Goal: Information Seeking & Learning: Learn about a topic

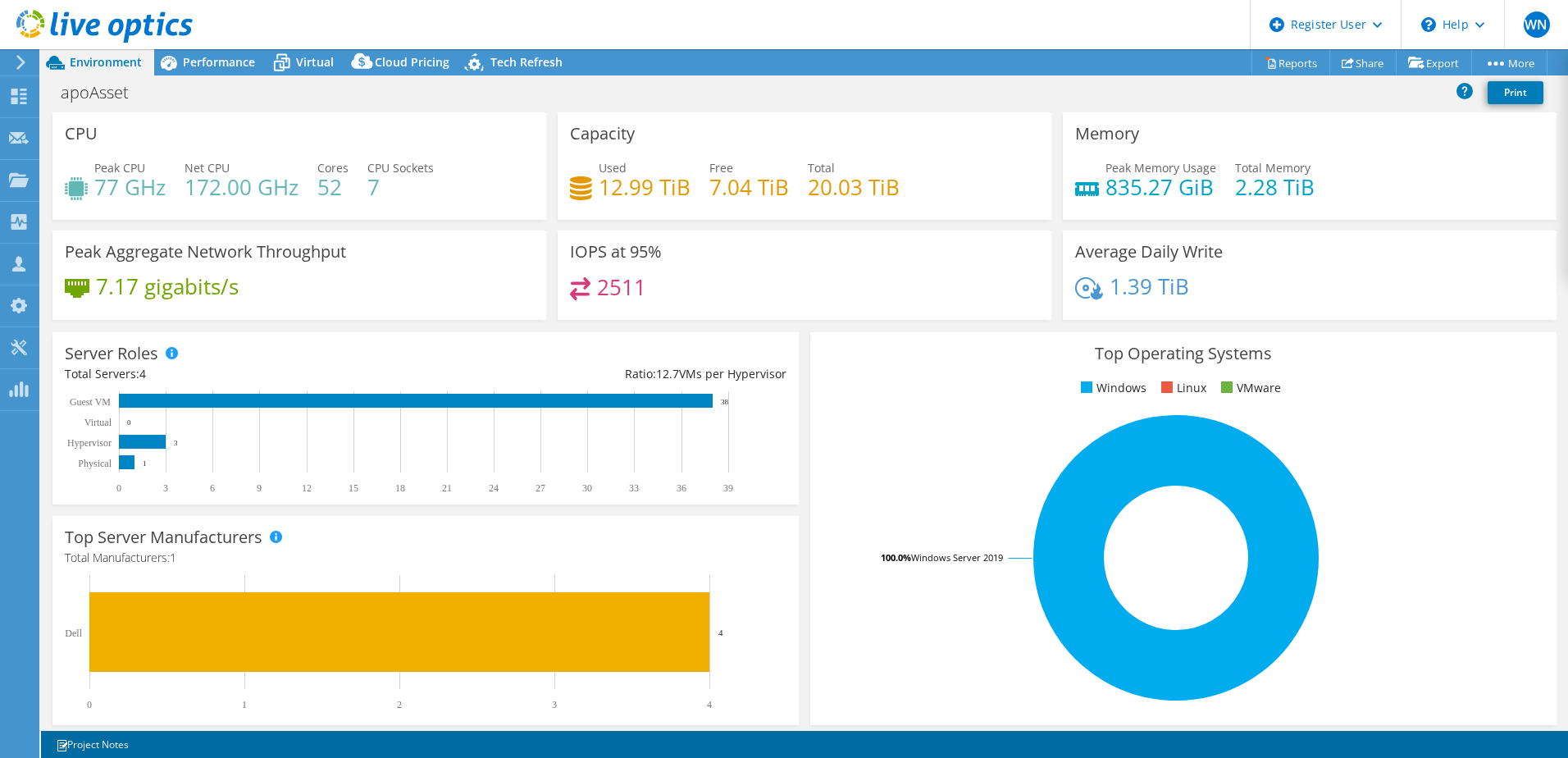
select select "EUFrankfurt"
select select "EUR"
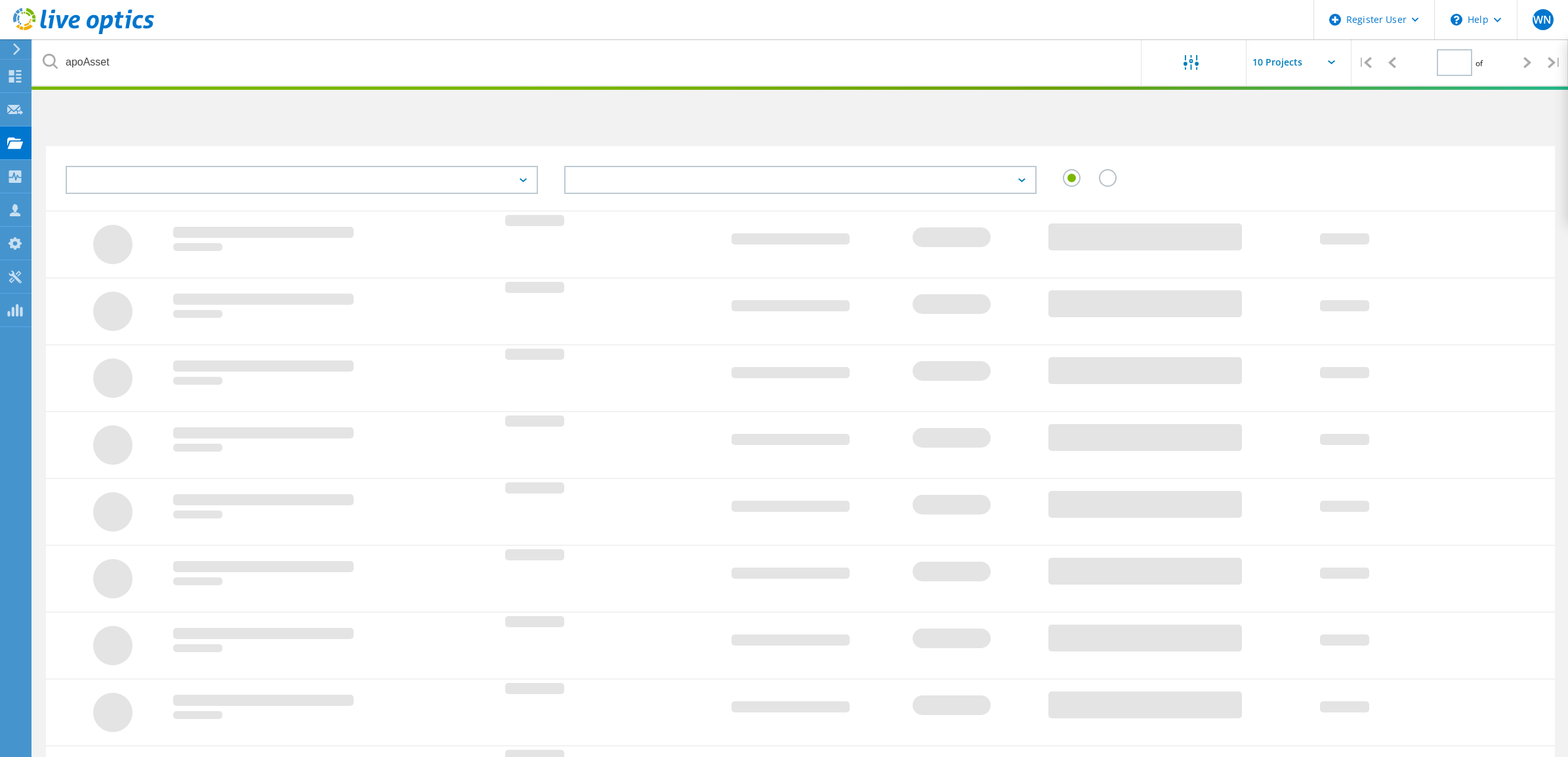
type input "1"
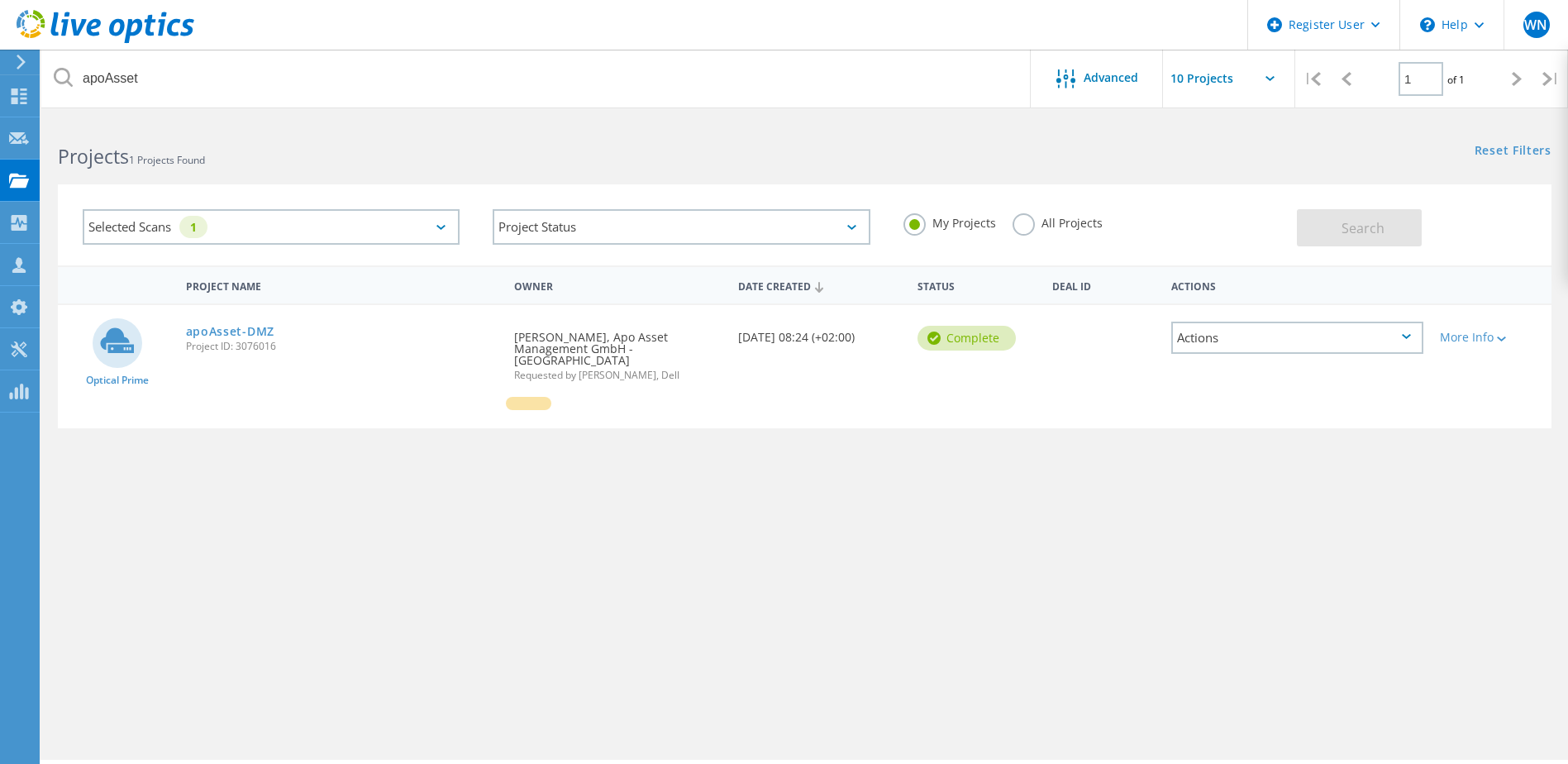
click at [535, 397] on div at bounding box center [529, 403] width 45 height 13
click at [1030, 226] on label "All Projects" at bounding box center [1057, 221] width 90 height 16
click at [0, 0] on input "All Projects" at bounding box center [0, 0] width 0 height 0
click at [1376, 232] on span "Search" at bounding box center [1363, 228] width 43 height 18
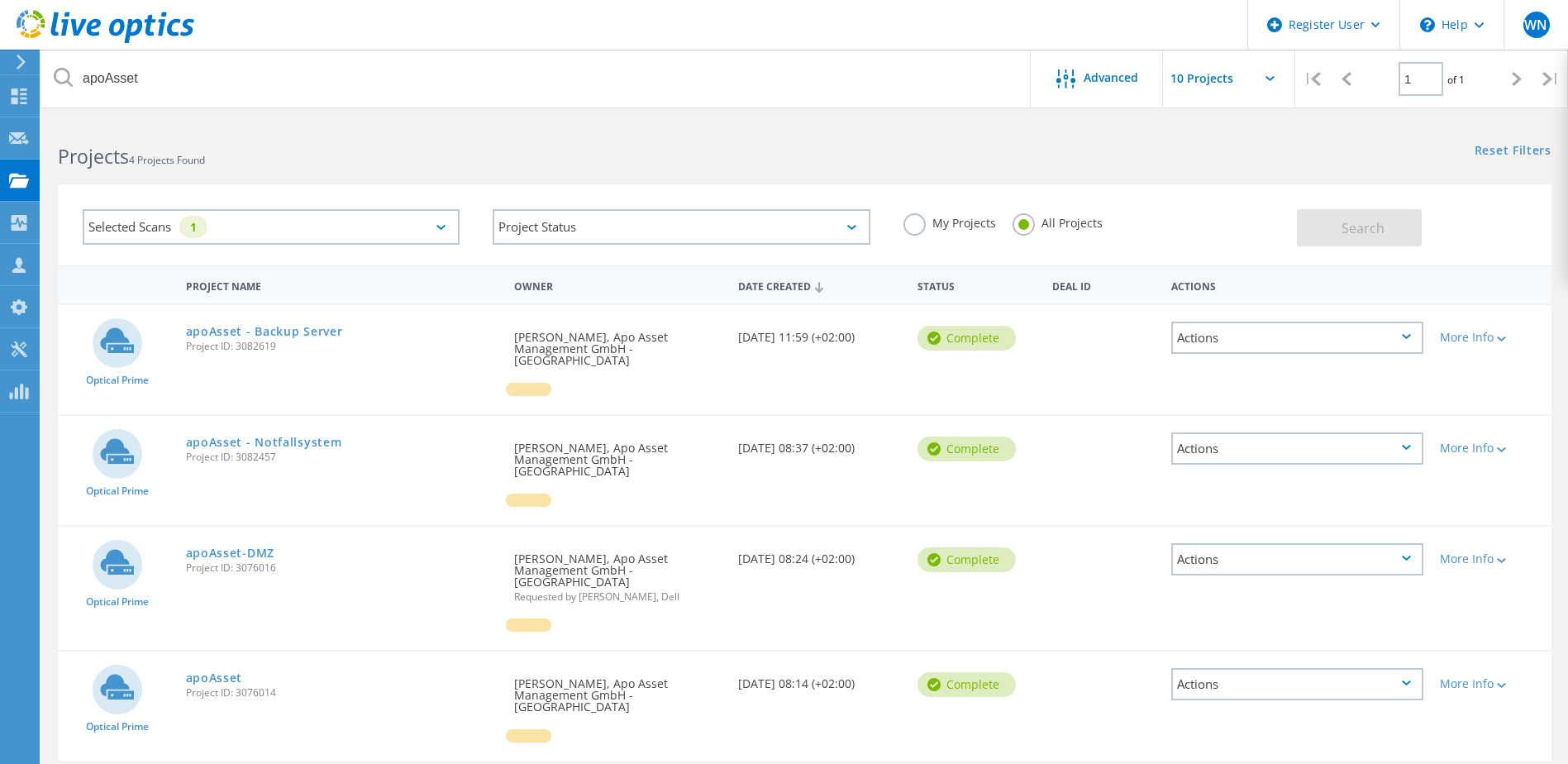
click at [540, 383] on div at bounding box center [529, 389] width 45 height 13
click at [522, 383] on div at bounding box center [529, 389] width 45 height 13
click at [231, 672] on link "apoAsset" at bounding box center [214, 678] width 57 height 12
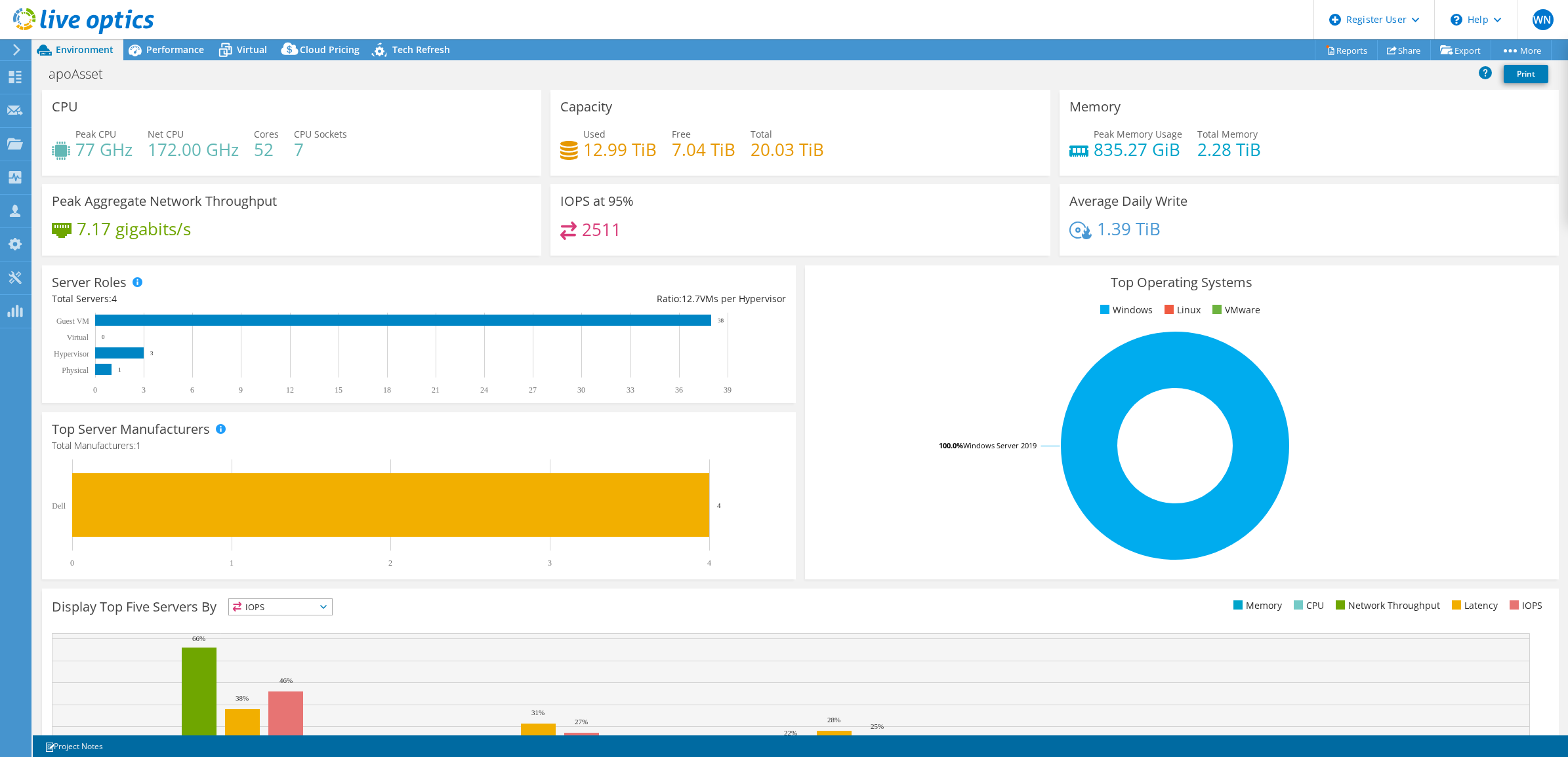
select select "EUFrankfurt"
select select "EUR"
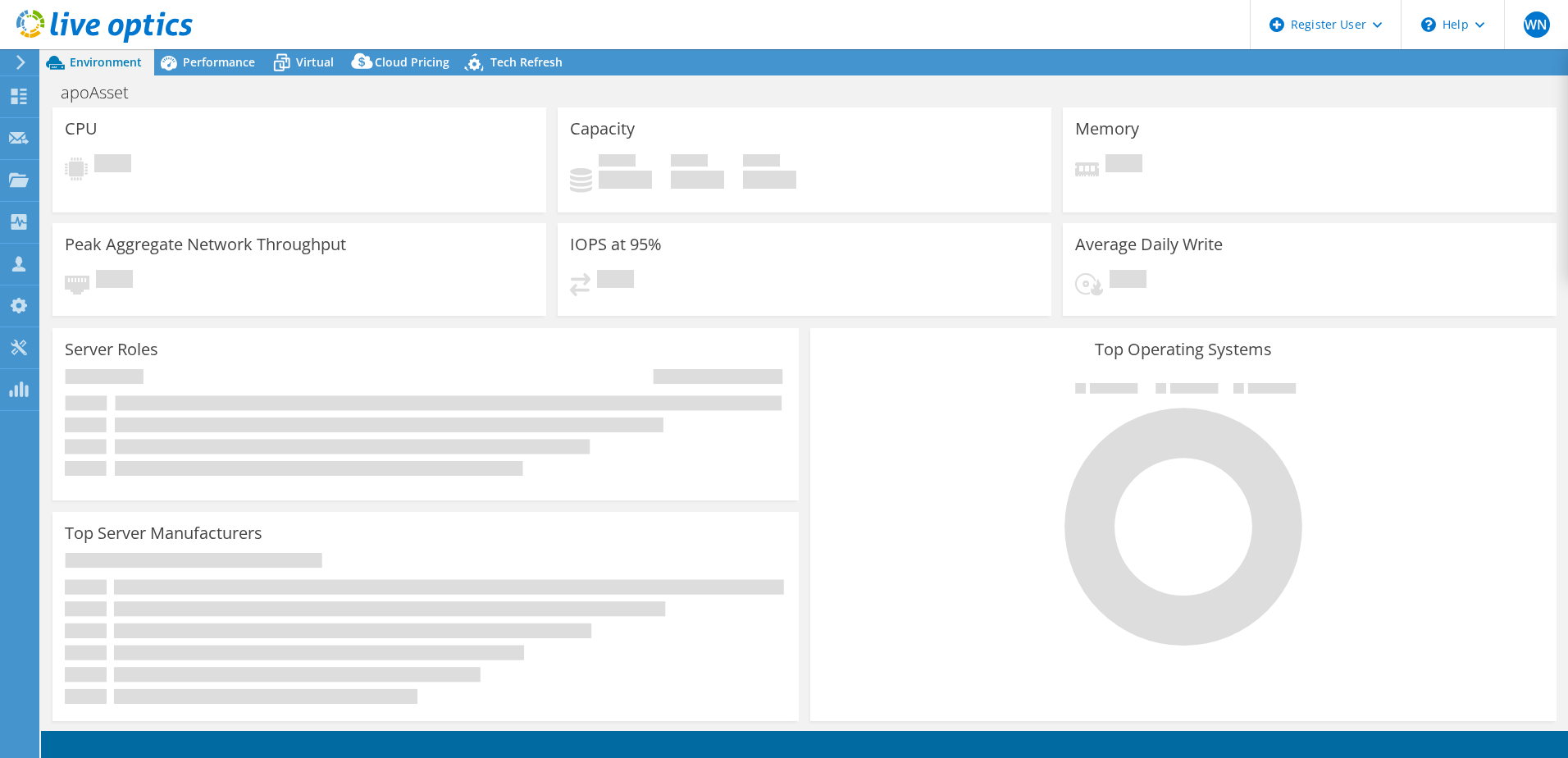
select select "EUFrankfurt"
select select "EUR"
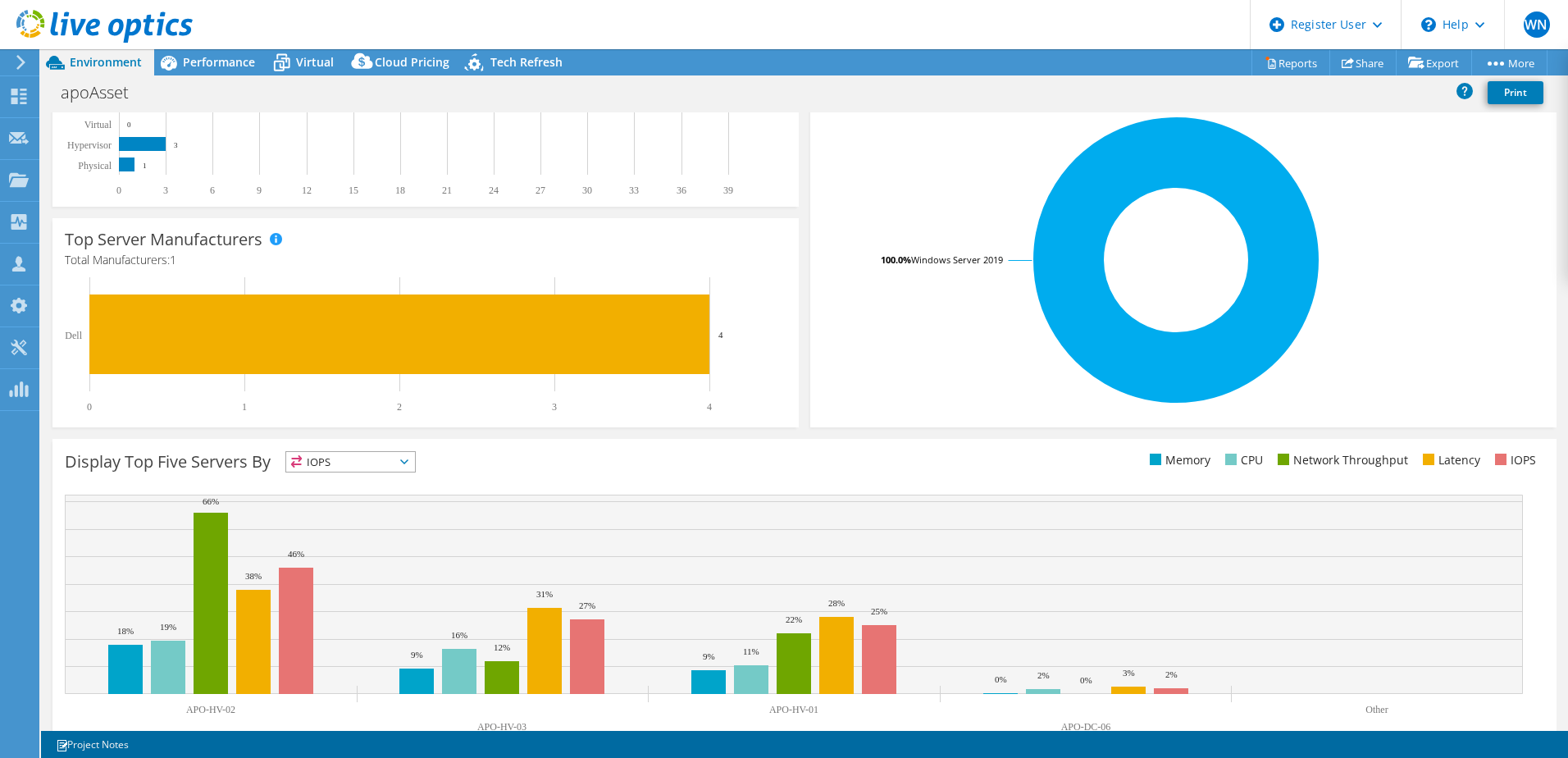
scroll to position [337, 0]
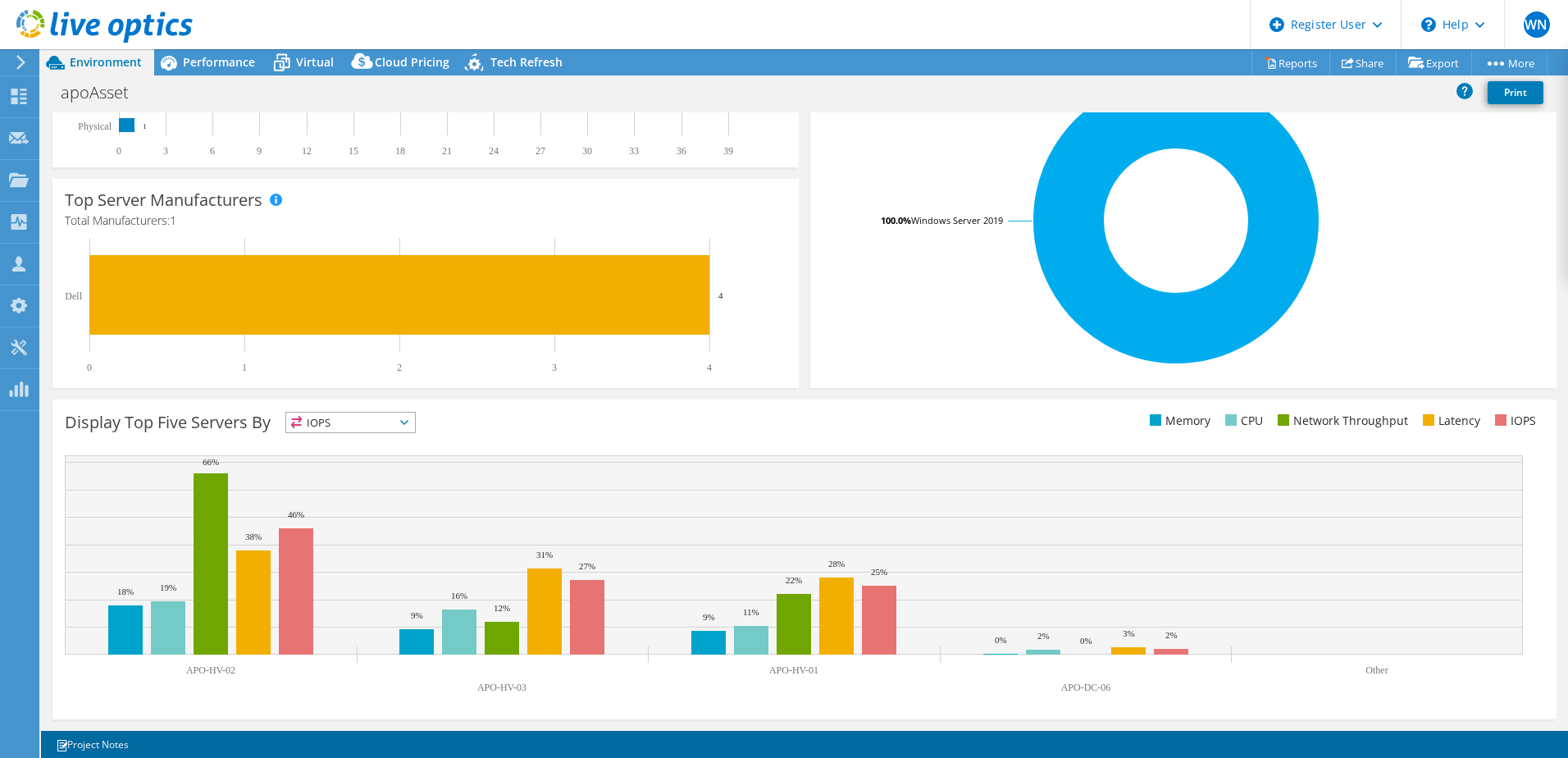
click at [411, 428] on span "IOPS" at bounding box center [350, 422] width 128 height 20
click at [368, 484] on li "CPU" at bounding box center [350, 489] width 128 height 23
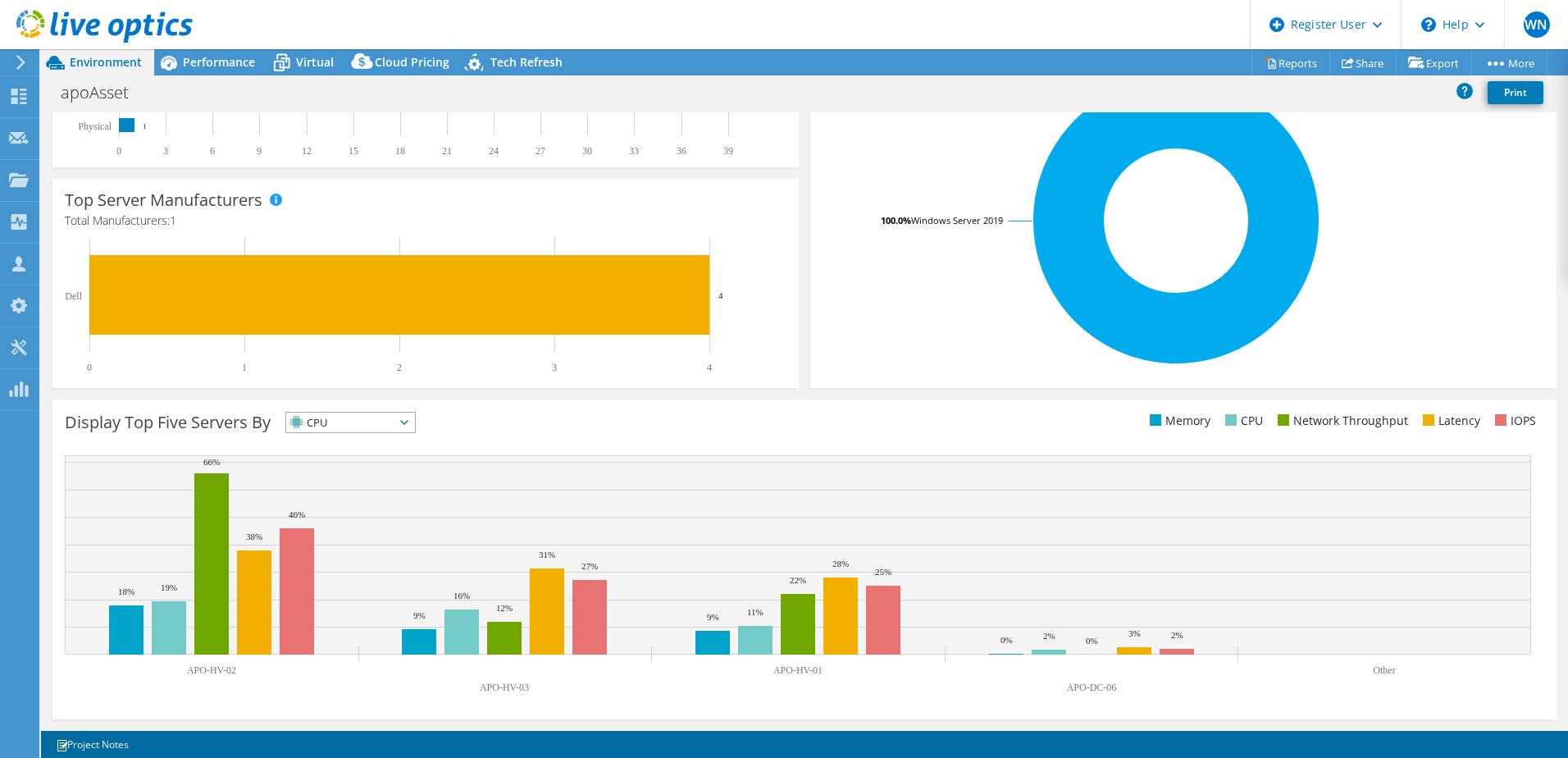
click at [415, 425] on span "CPU" at bounding box center [350, 422] width 128 height 20
click at [380, 466] on li "Memory" at bounding box center [350, 466] width 128 height 23
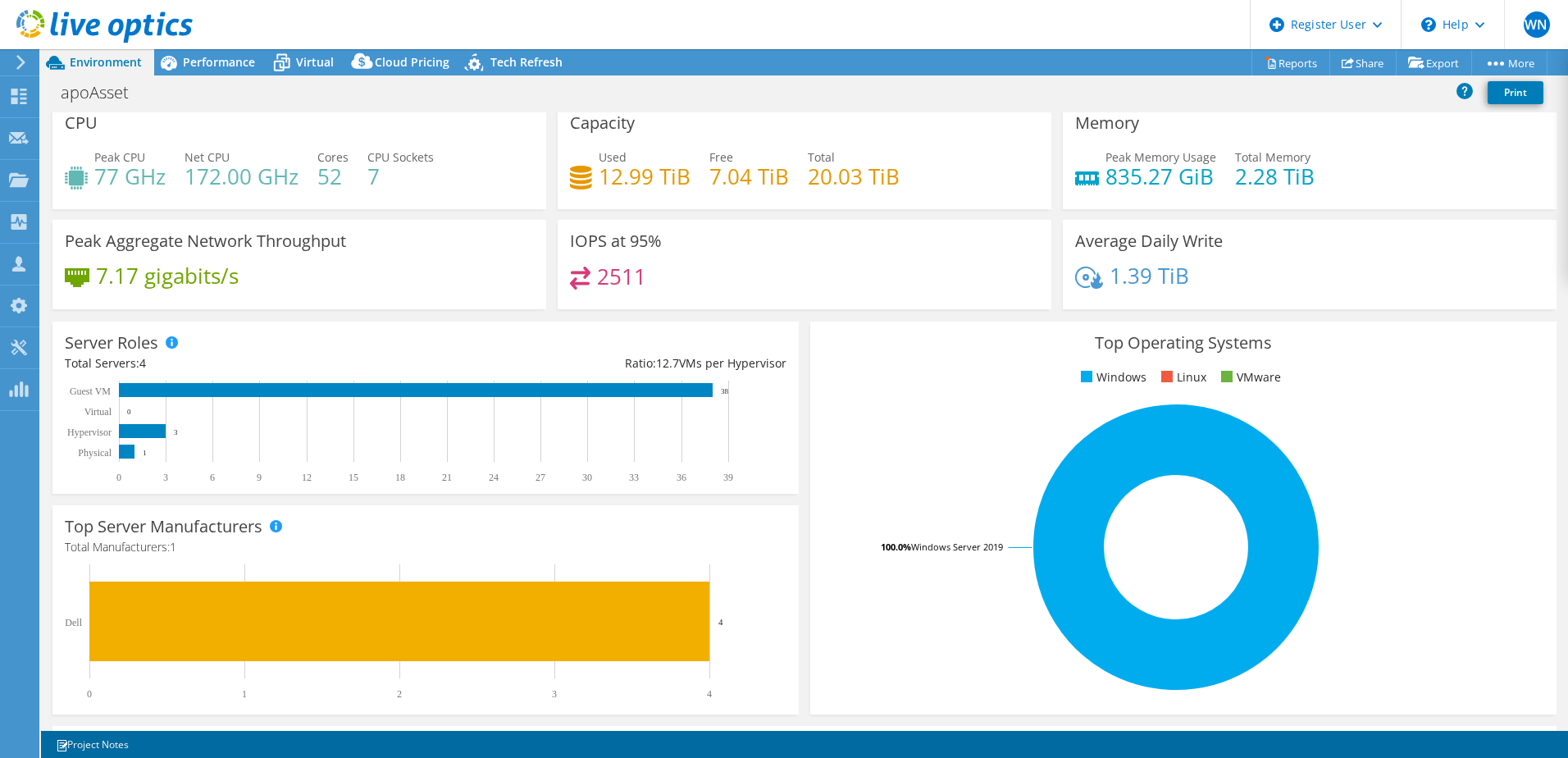
scroll to position [0, 0]
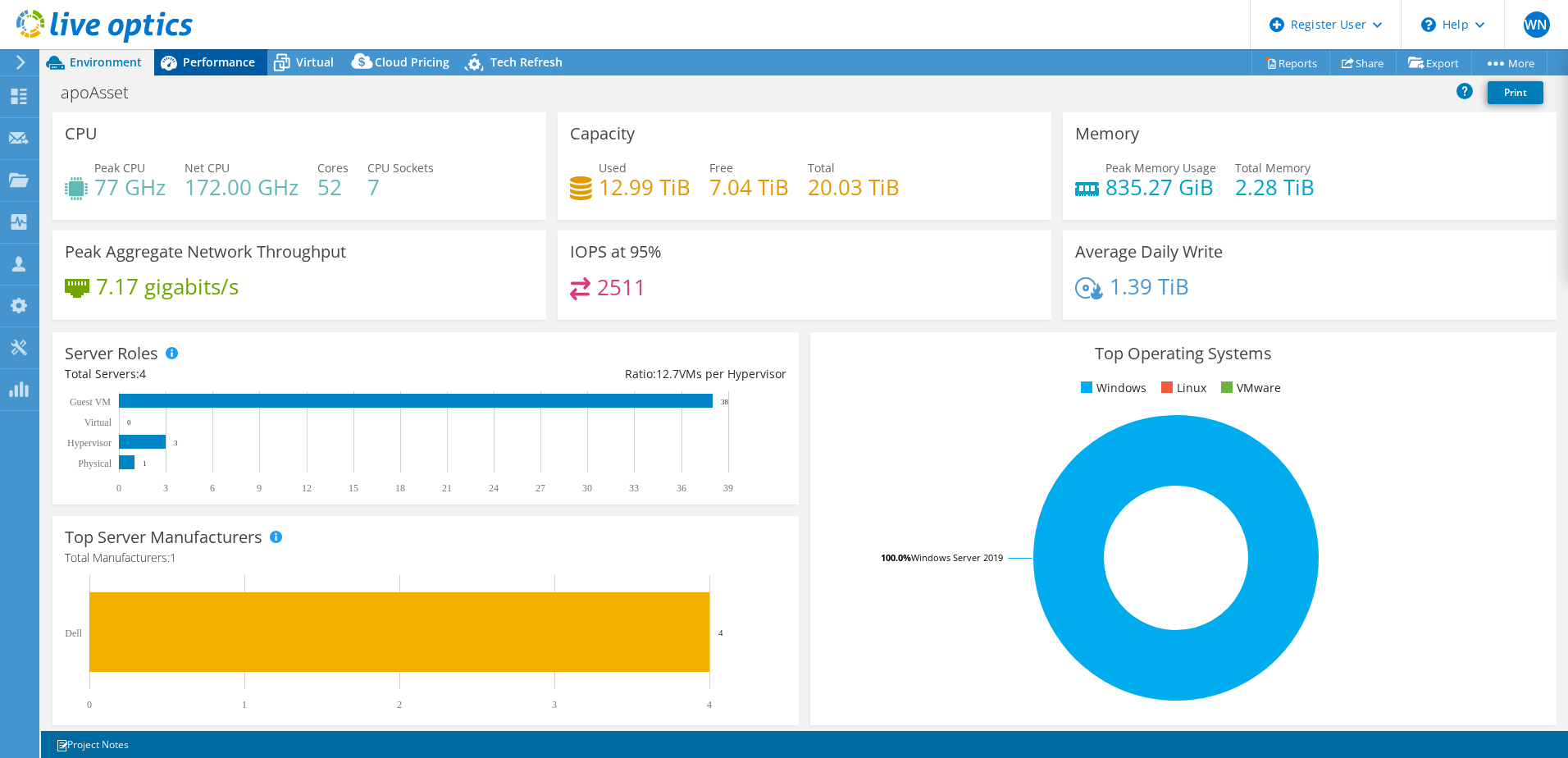
click at [213, 63] on span "Performance" at bounding box center [219, 62] width 72 height 16
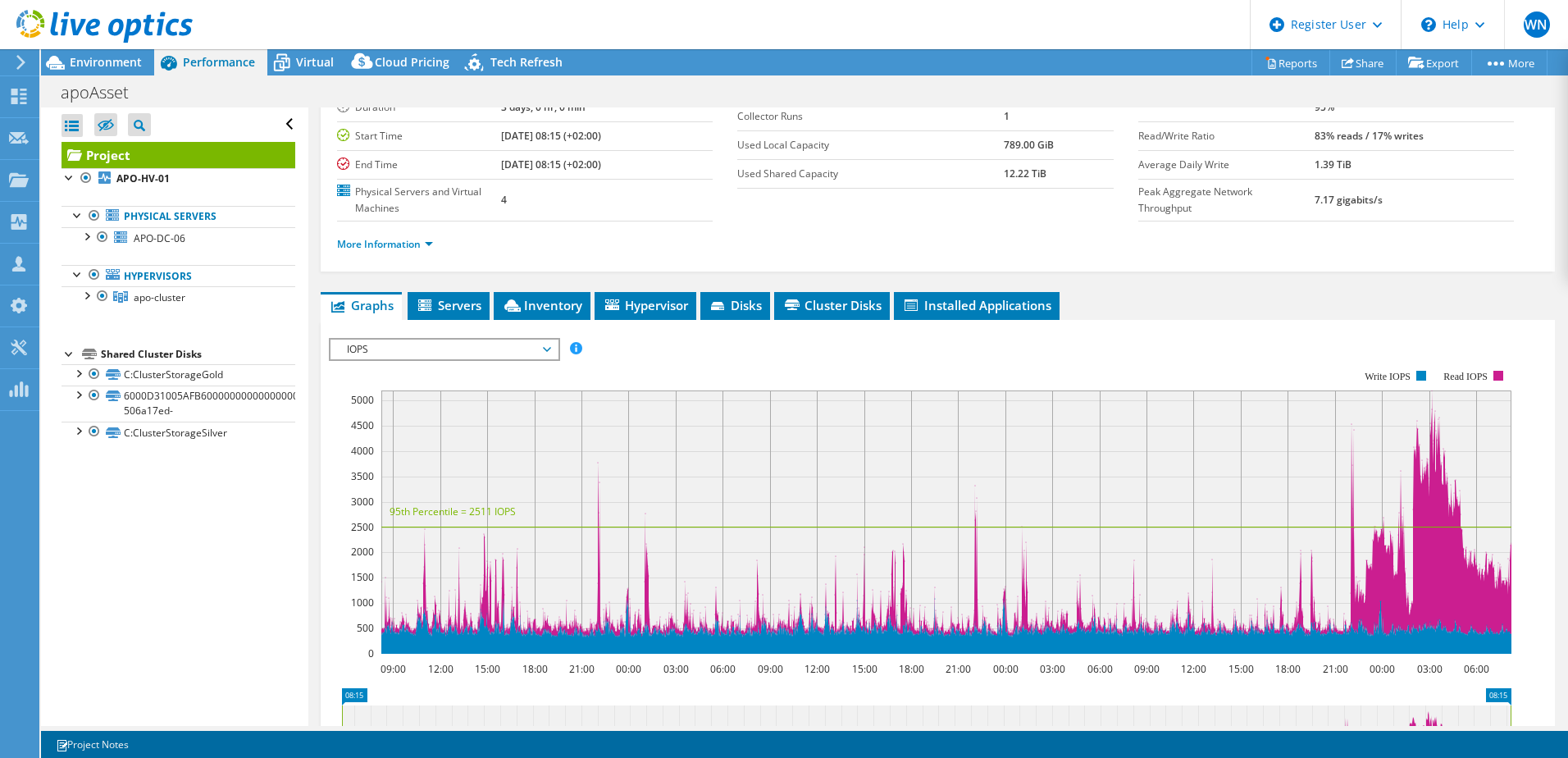
scroll to position [246, 0]
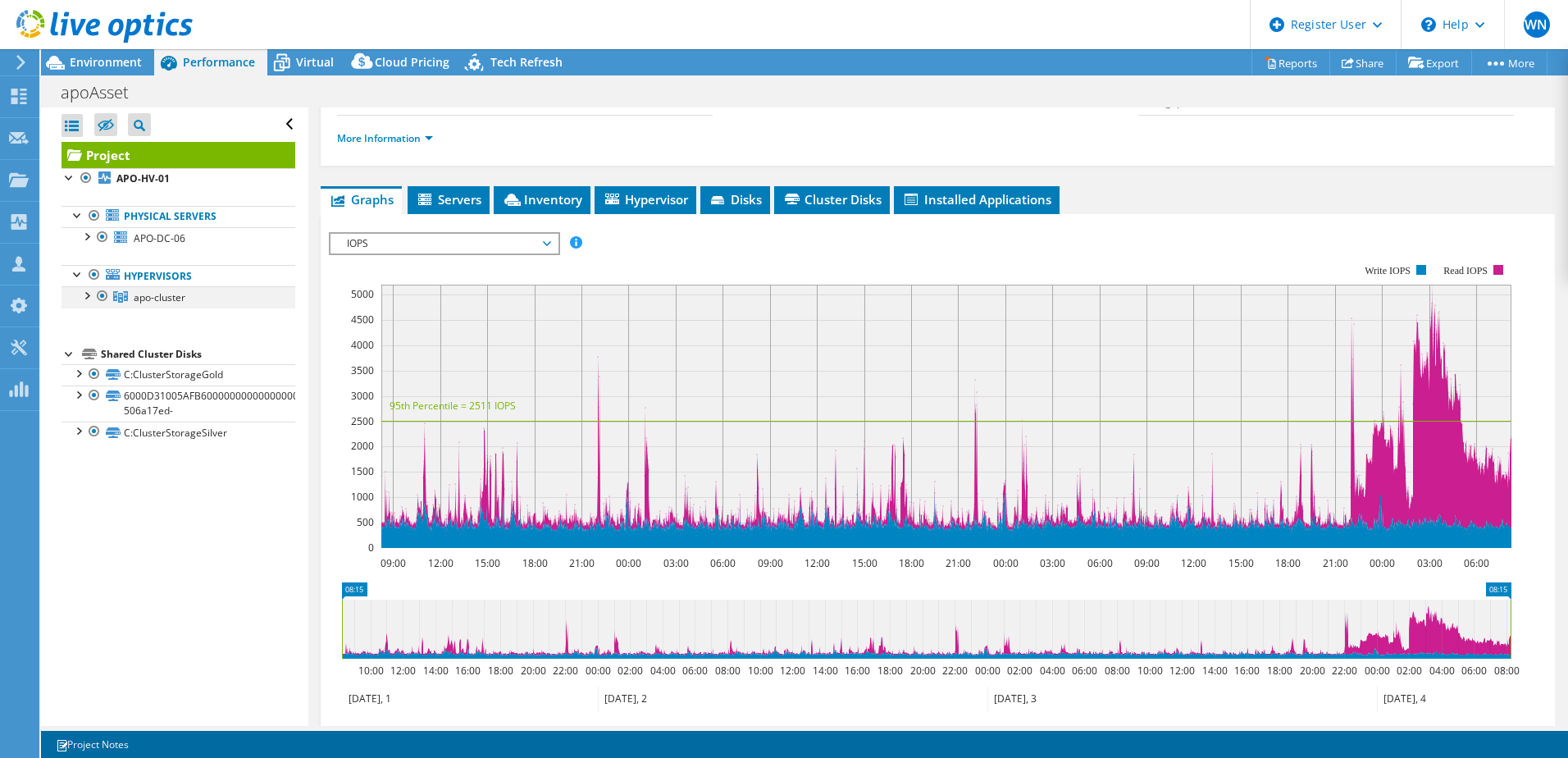
click at [94, 298] on div at bounding box center [102, 296] width 17 height 20
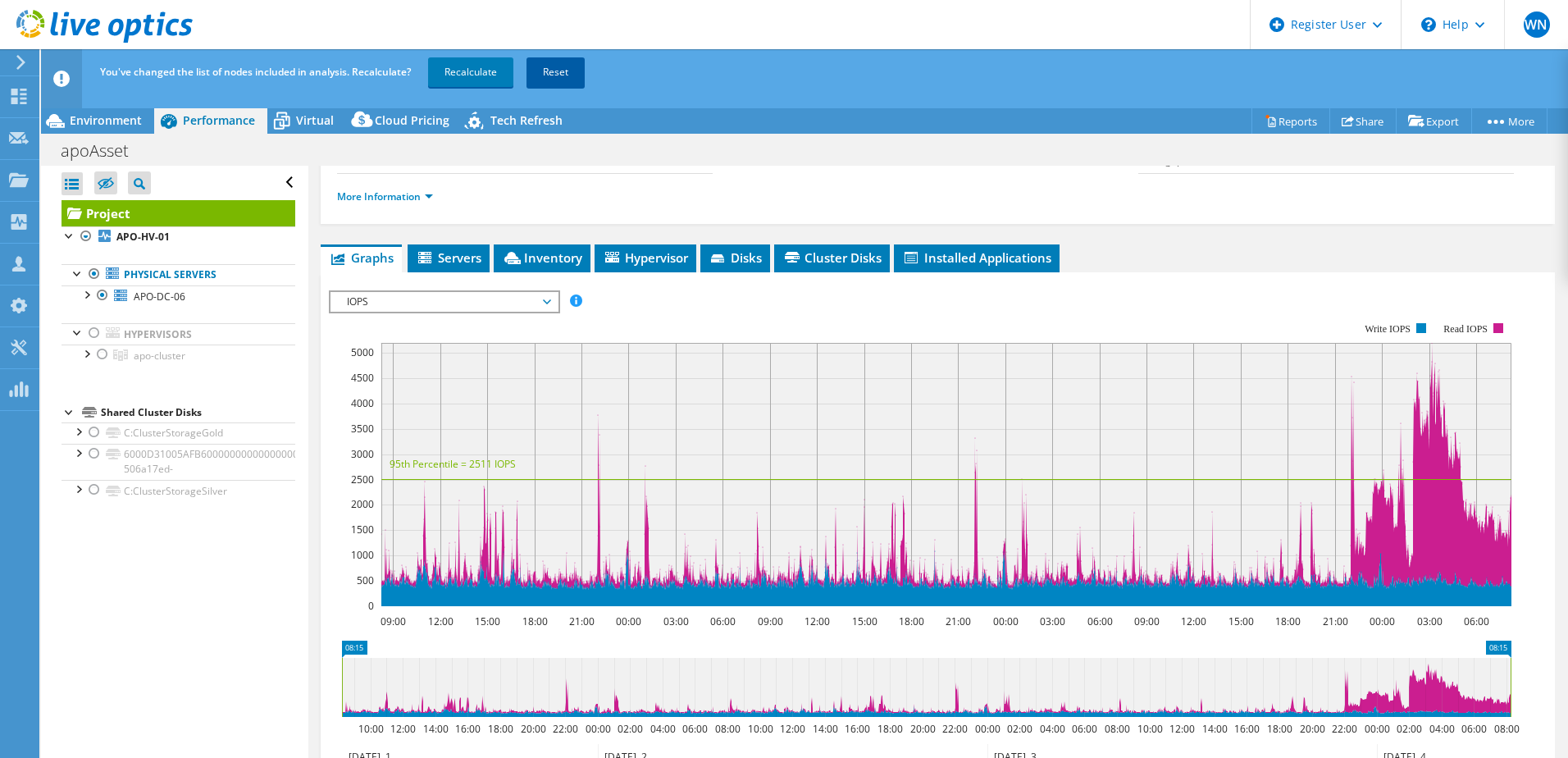
click at [560, 78] on link "Reset" at bounding box center [555, 72] width 58 height 29
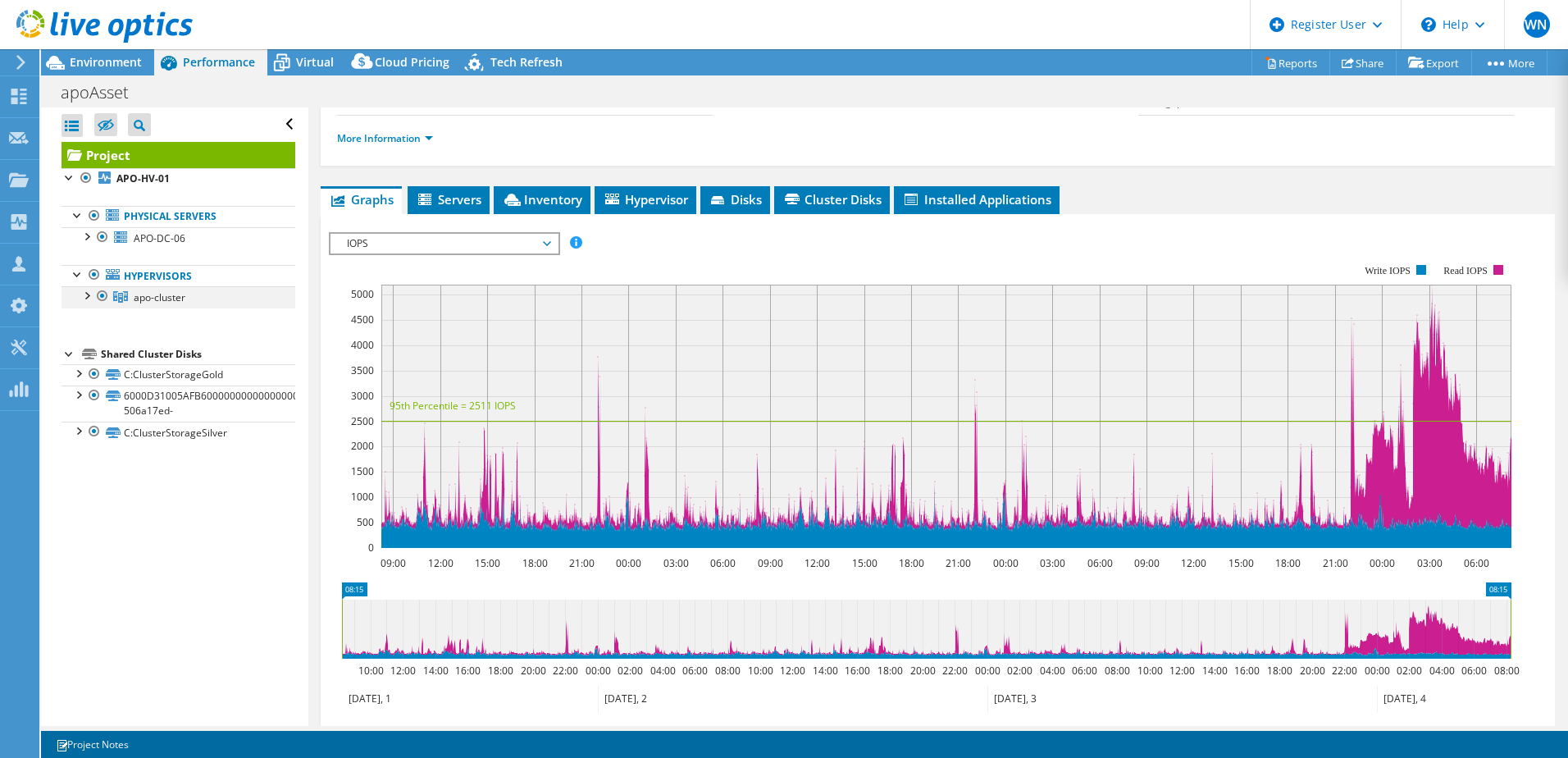
click at [87, 297] on div at bounding box center [86, 294] width 17 height 17
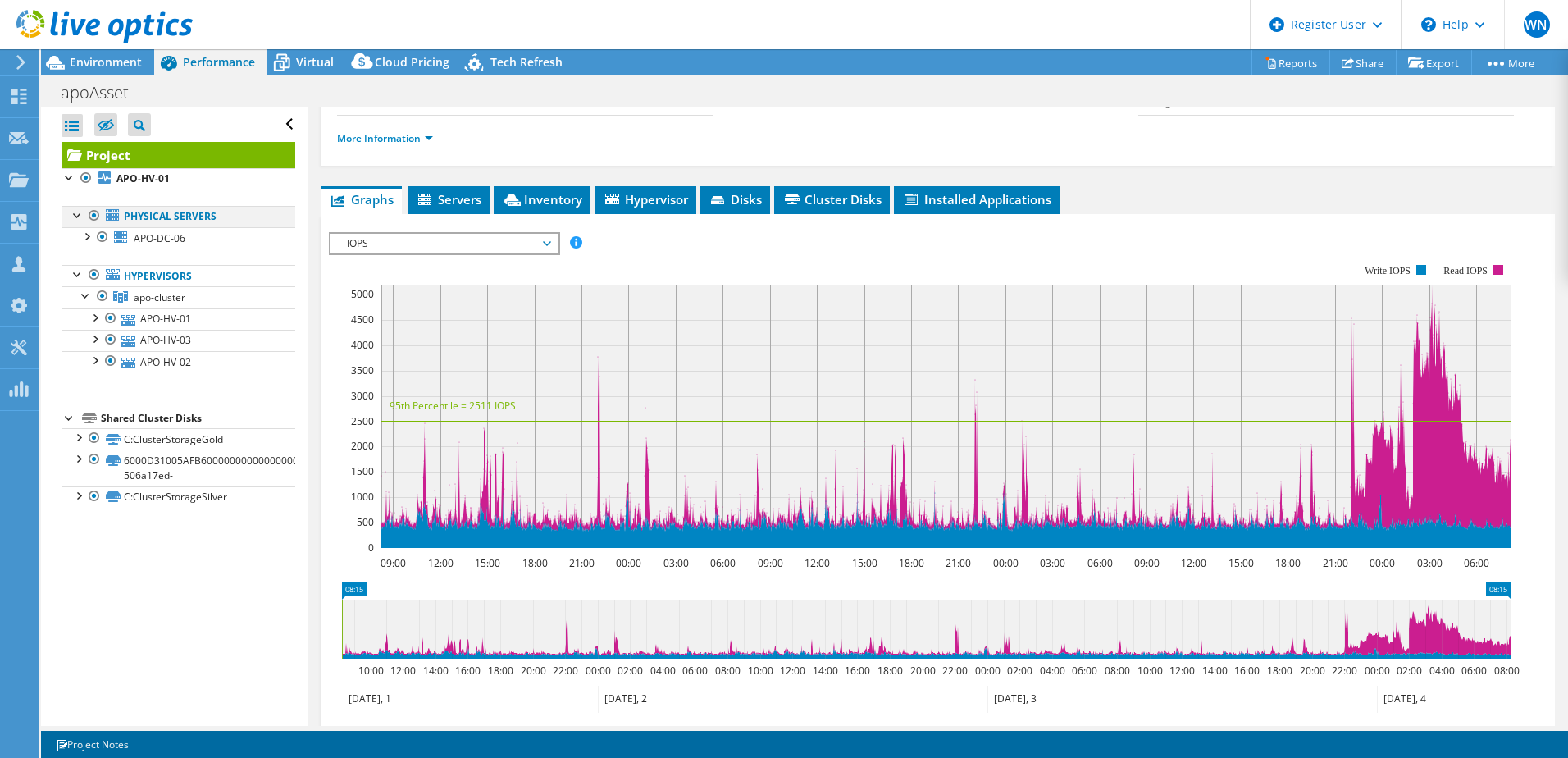
click at [96, 217] on div at bounding box center [94, 215] width 17 height 20
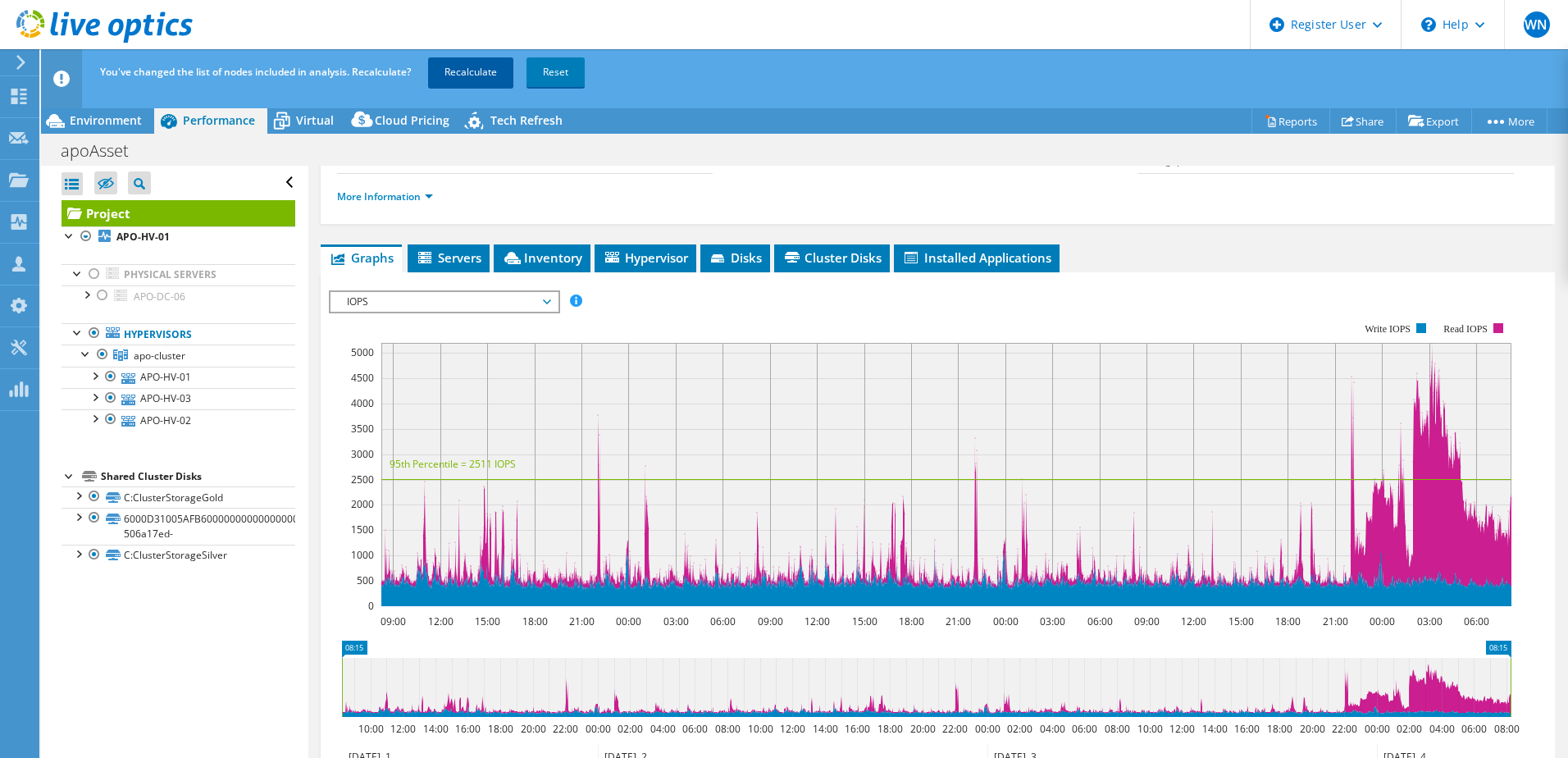
click at [452, 72] on link "Recalculate" at bounding box center [470, 72] width 85 height 29
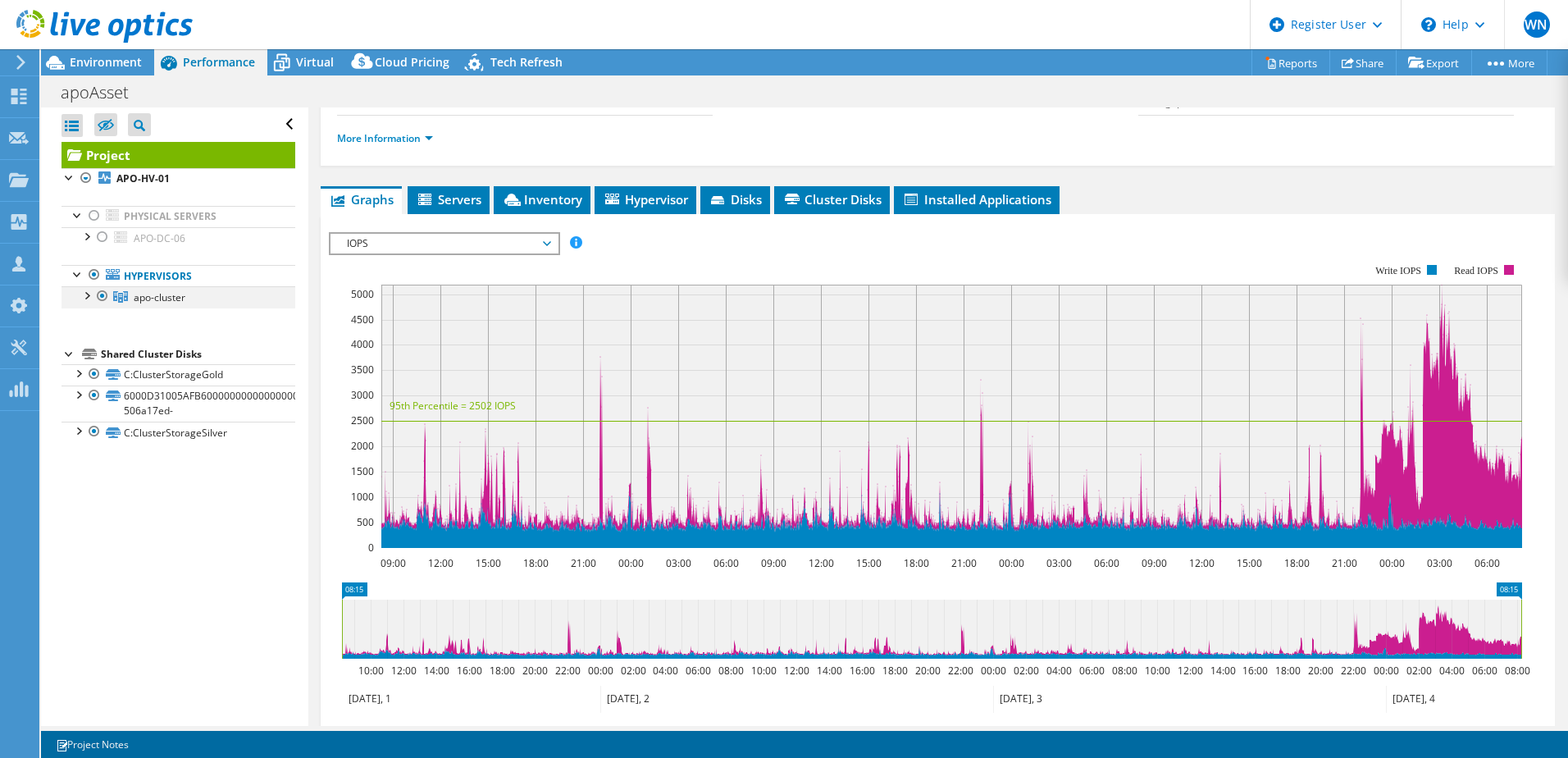
click at [82, 294] on div at bounding box center [86, 294] width 17 height 17
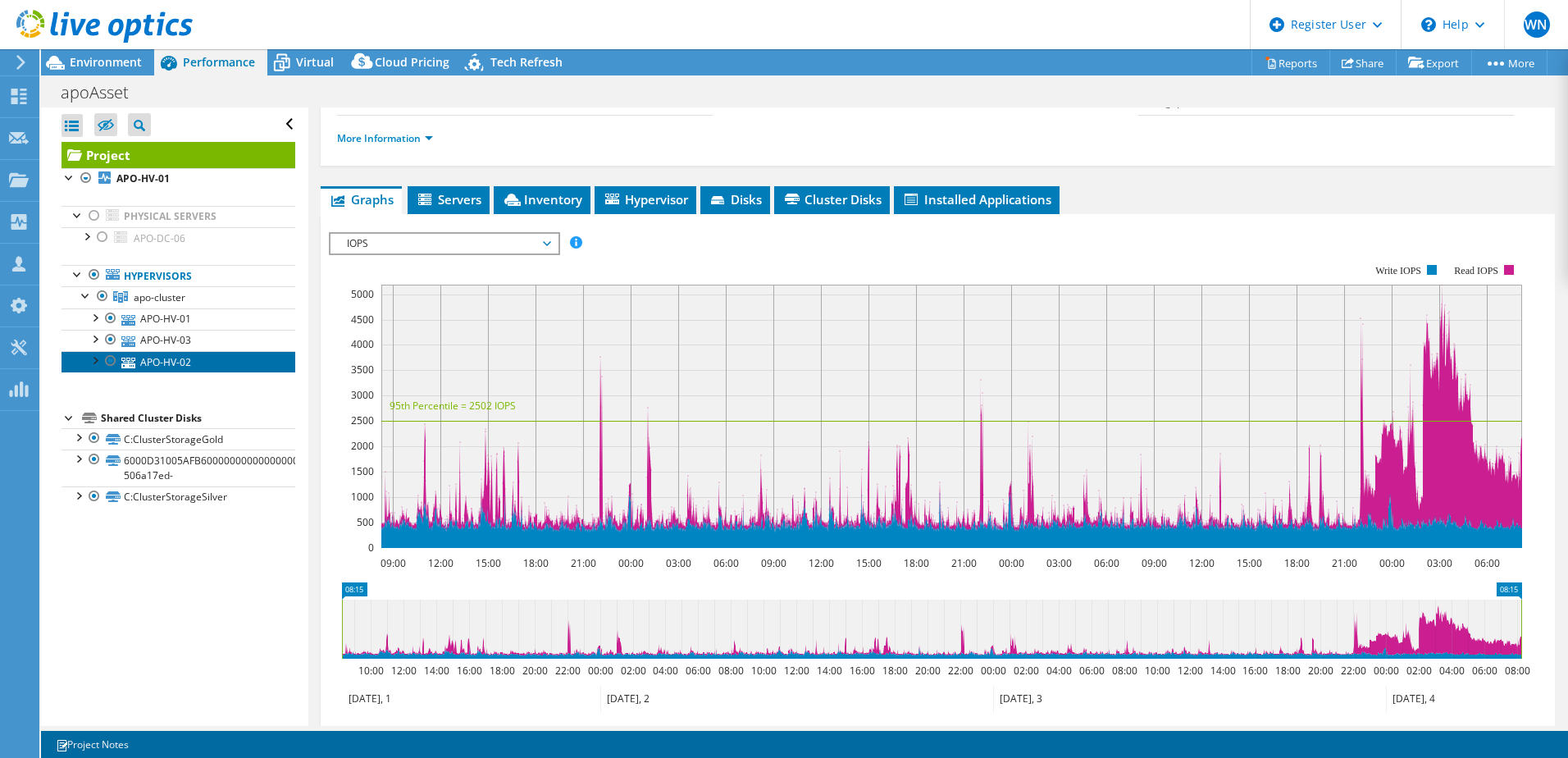
click at [165, 364] on link "APO-HV-02" at bounding box center [178, 361] width 234 height 22
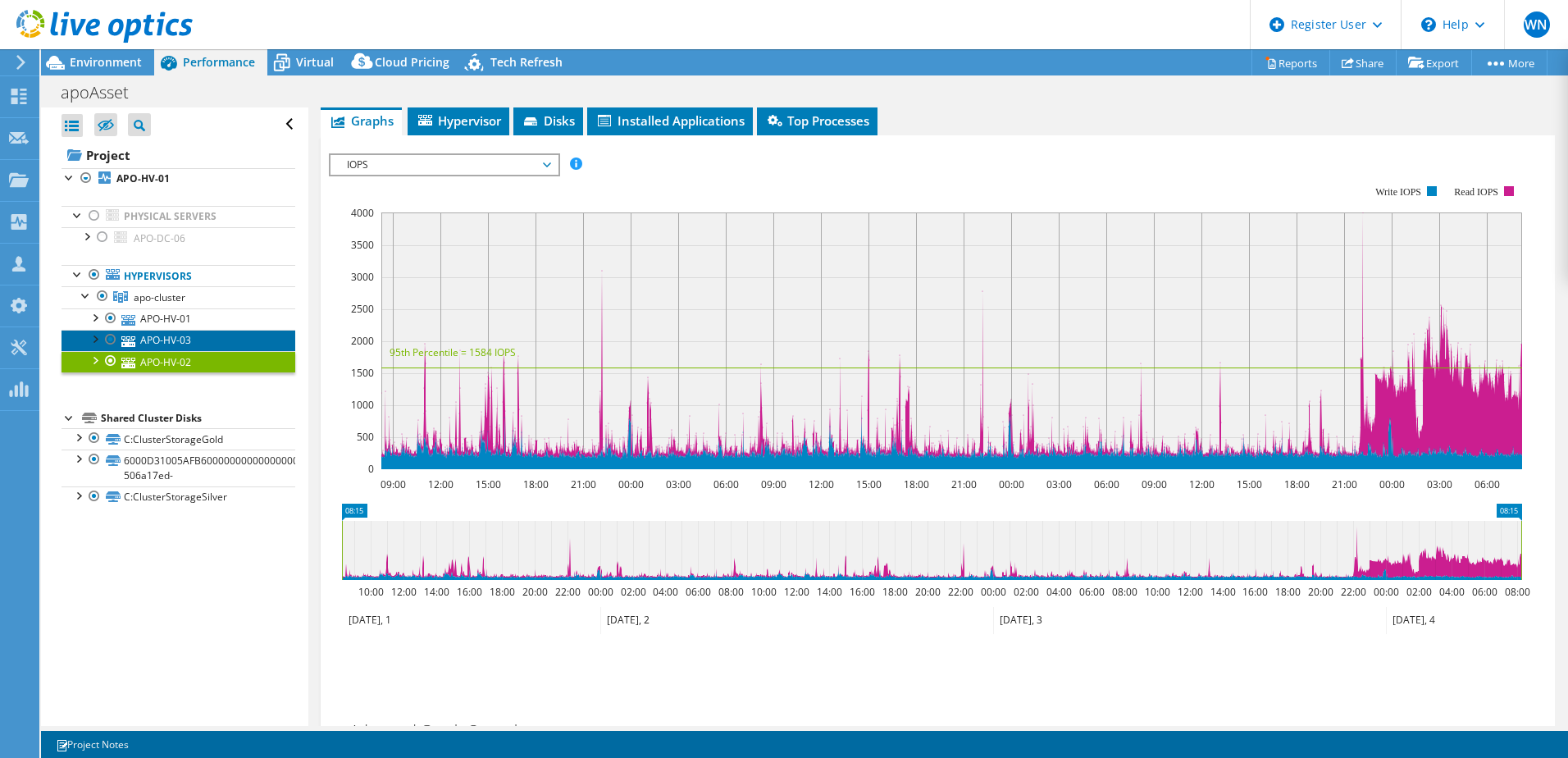
click at [165, 341] on link "APO-HV-03" at bounding box center [178, 341] width 234 height 22
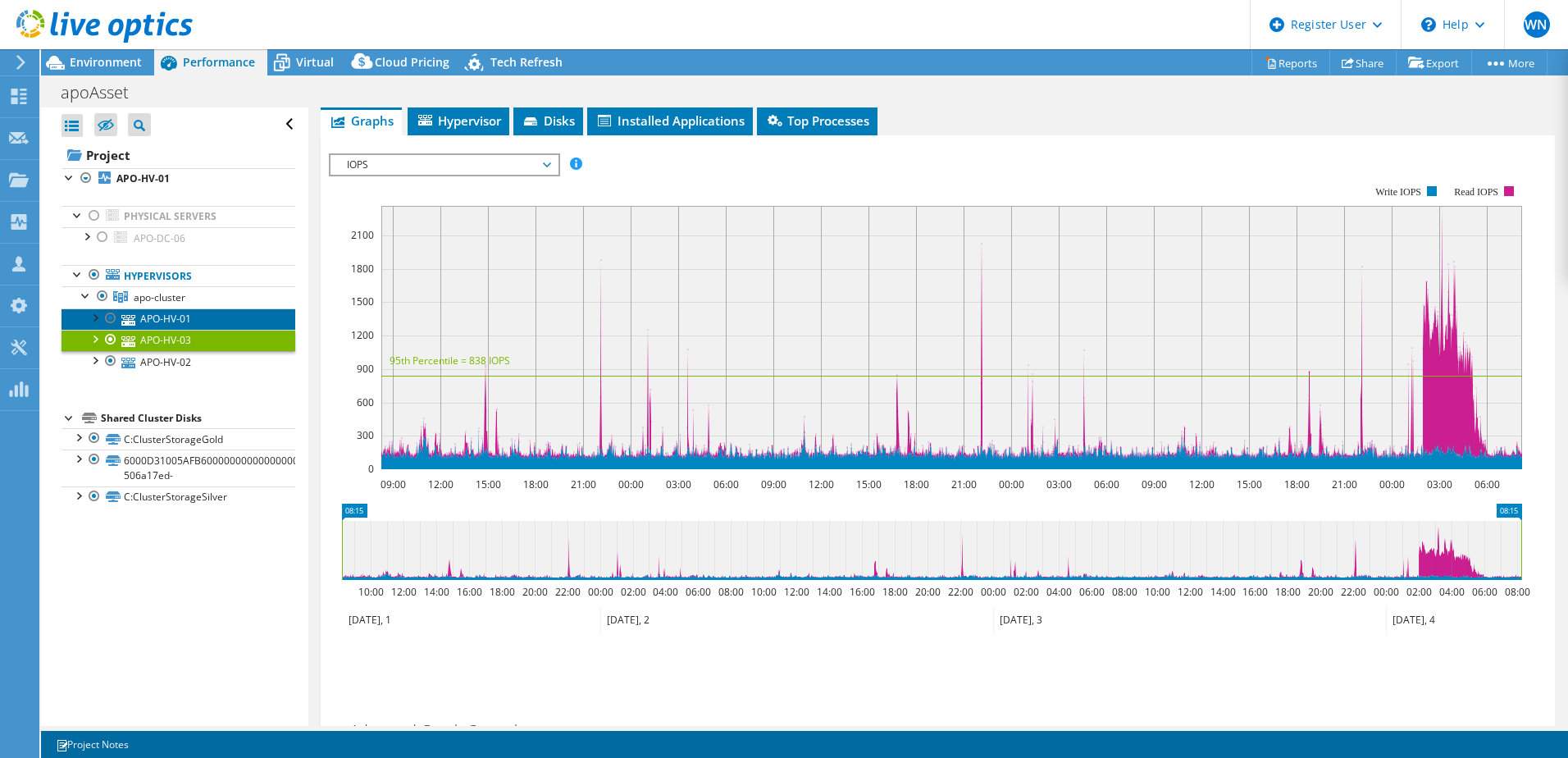
click at [169, 318] on link "APO-HV-01" at bounding box center [178, 319] width 234 height 22
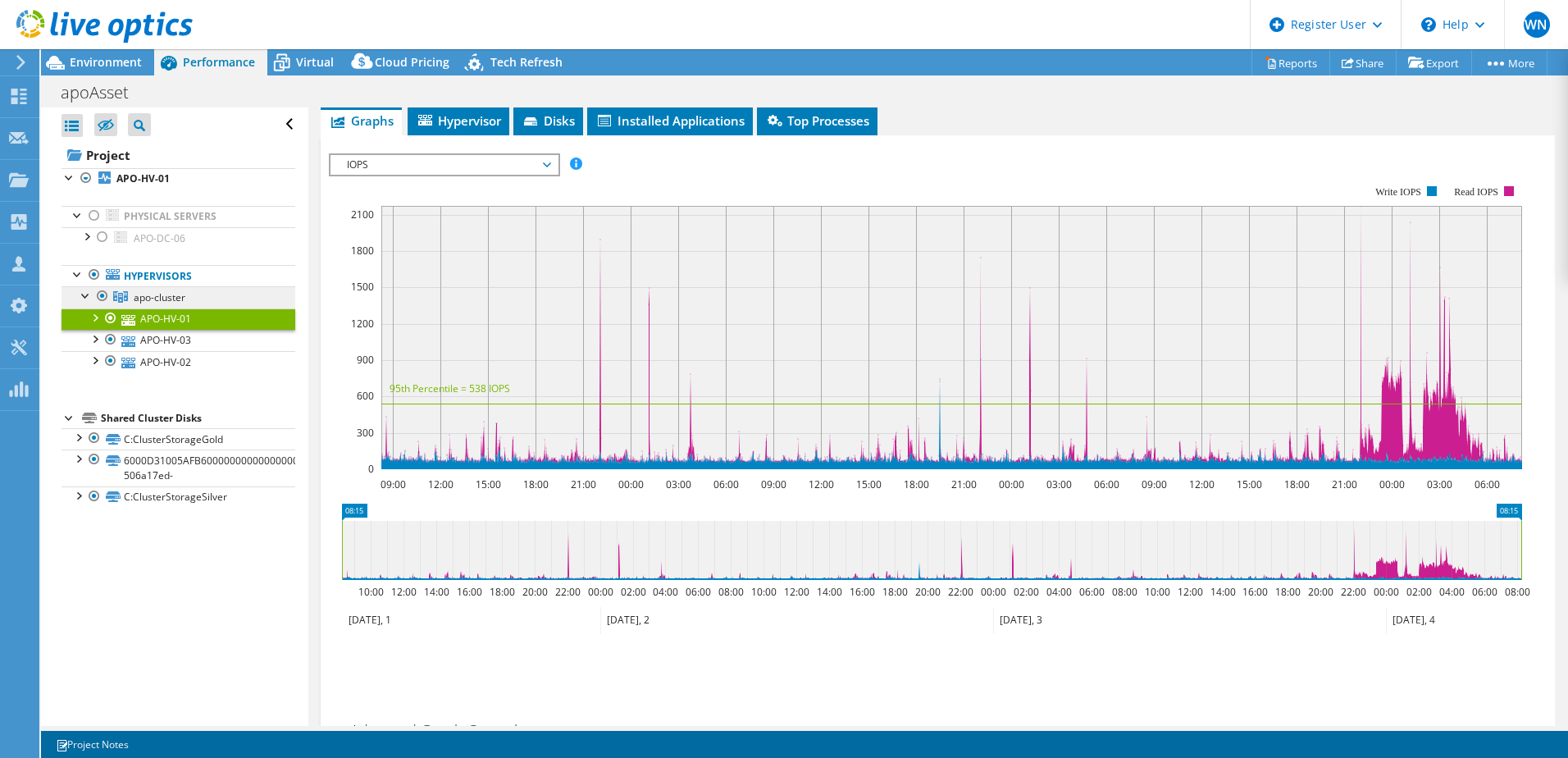
click at [174, 302] on span "apo-cluster" at bounding box center [160, 297] width 52 height 14
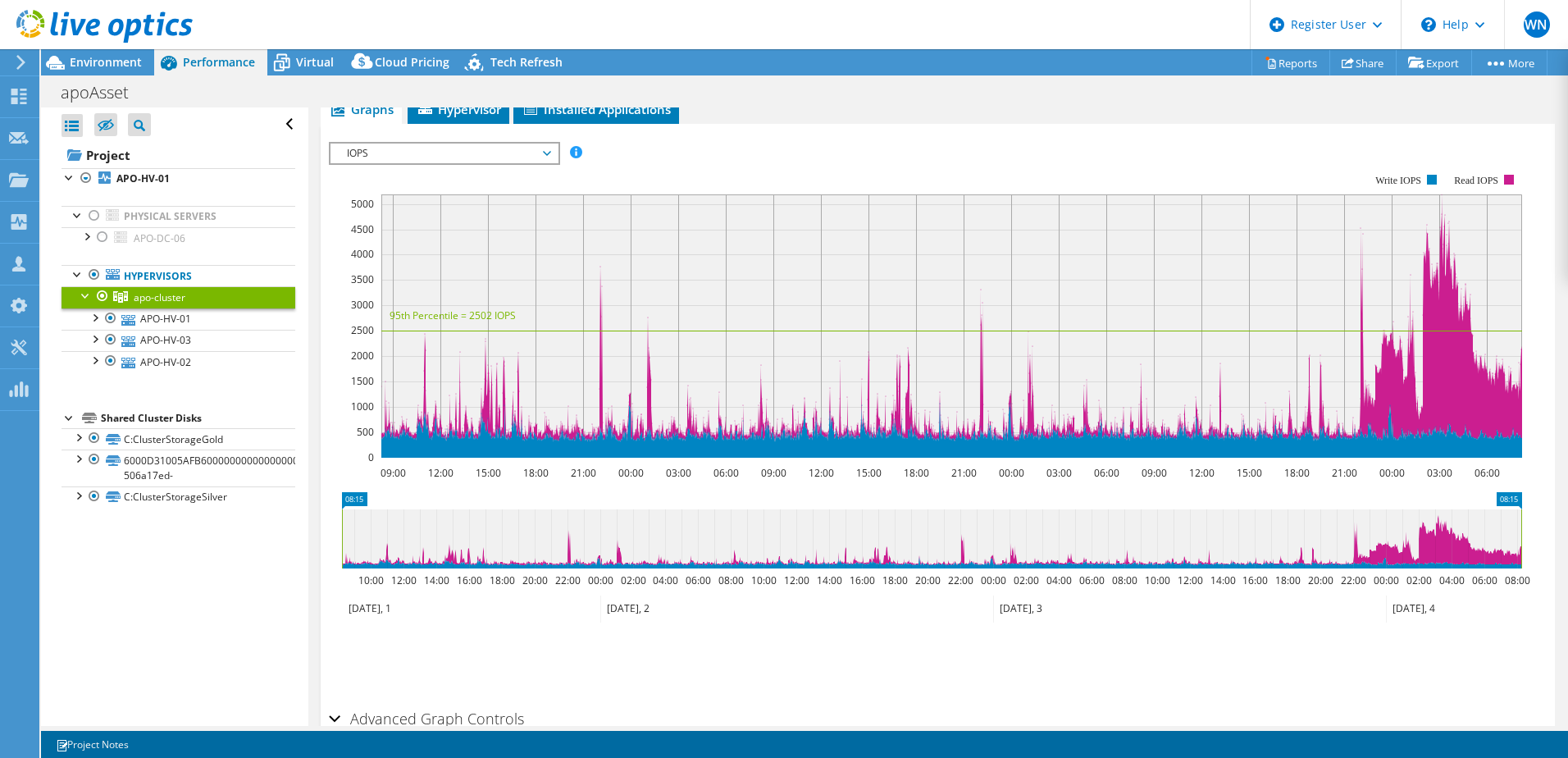
click at [555, 152] on span "IOPS" at bounding box center [445, 154] width 227 height 20
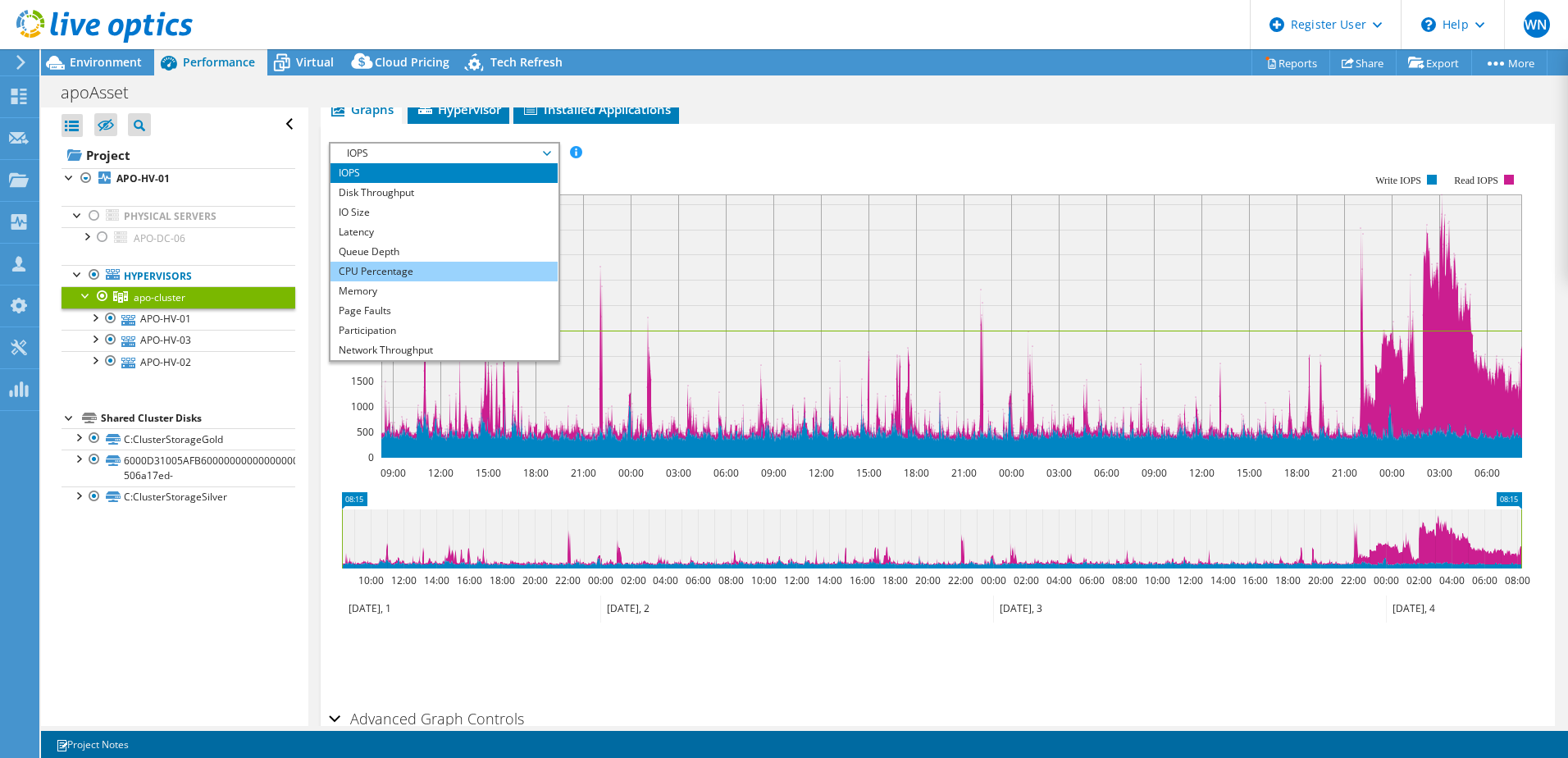
click at [439, 275] on li "CPU Percentage" at bounding box center [445, 271] width 227 height 20
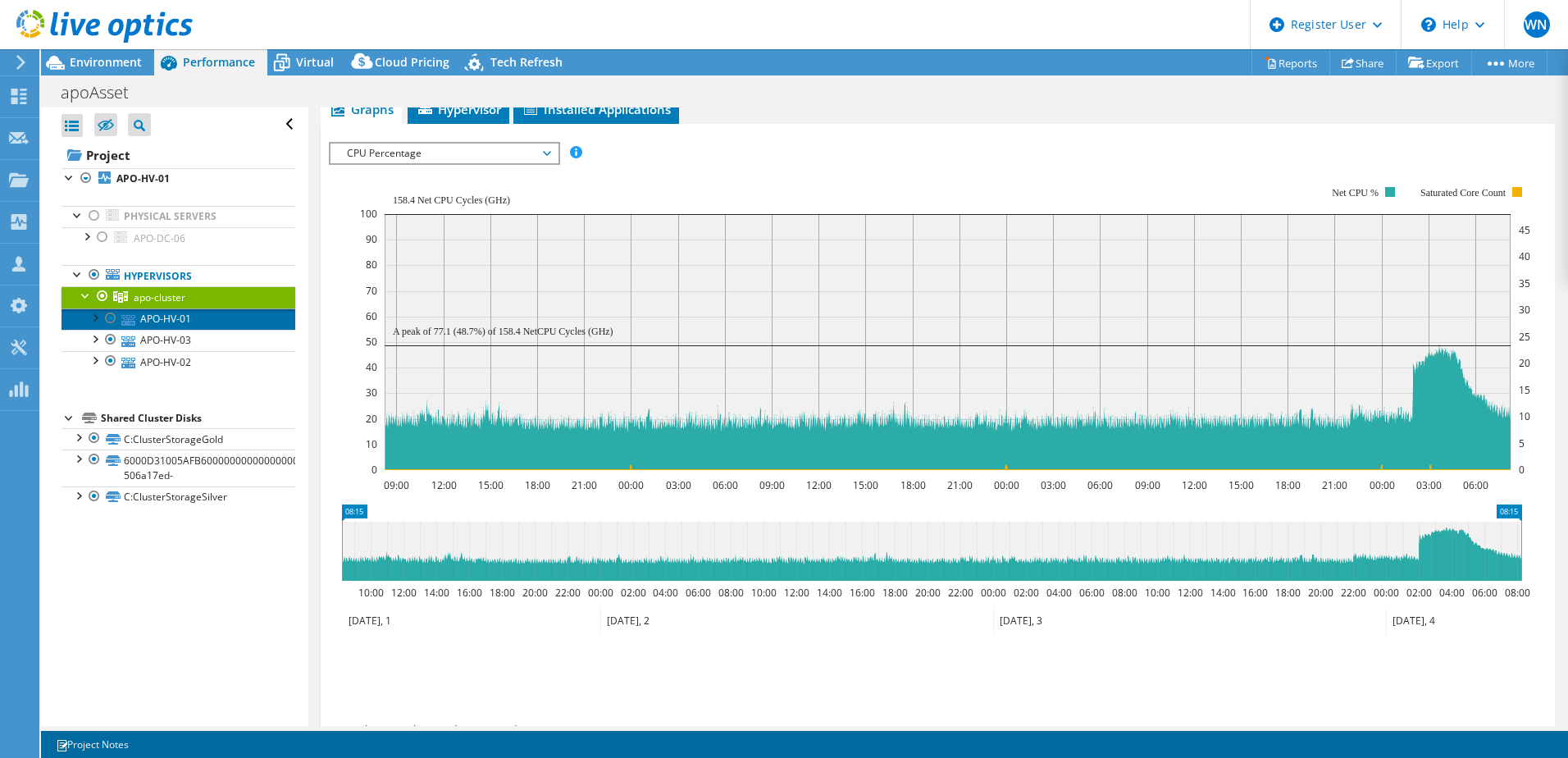
click at [195, 321] on link "APO-HV-01" at bounding box center [178, 319] width 234 height 22
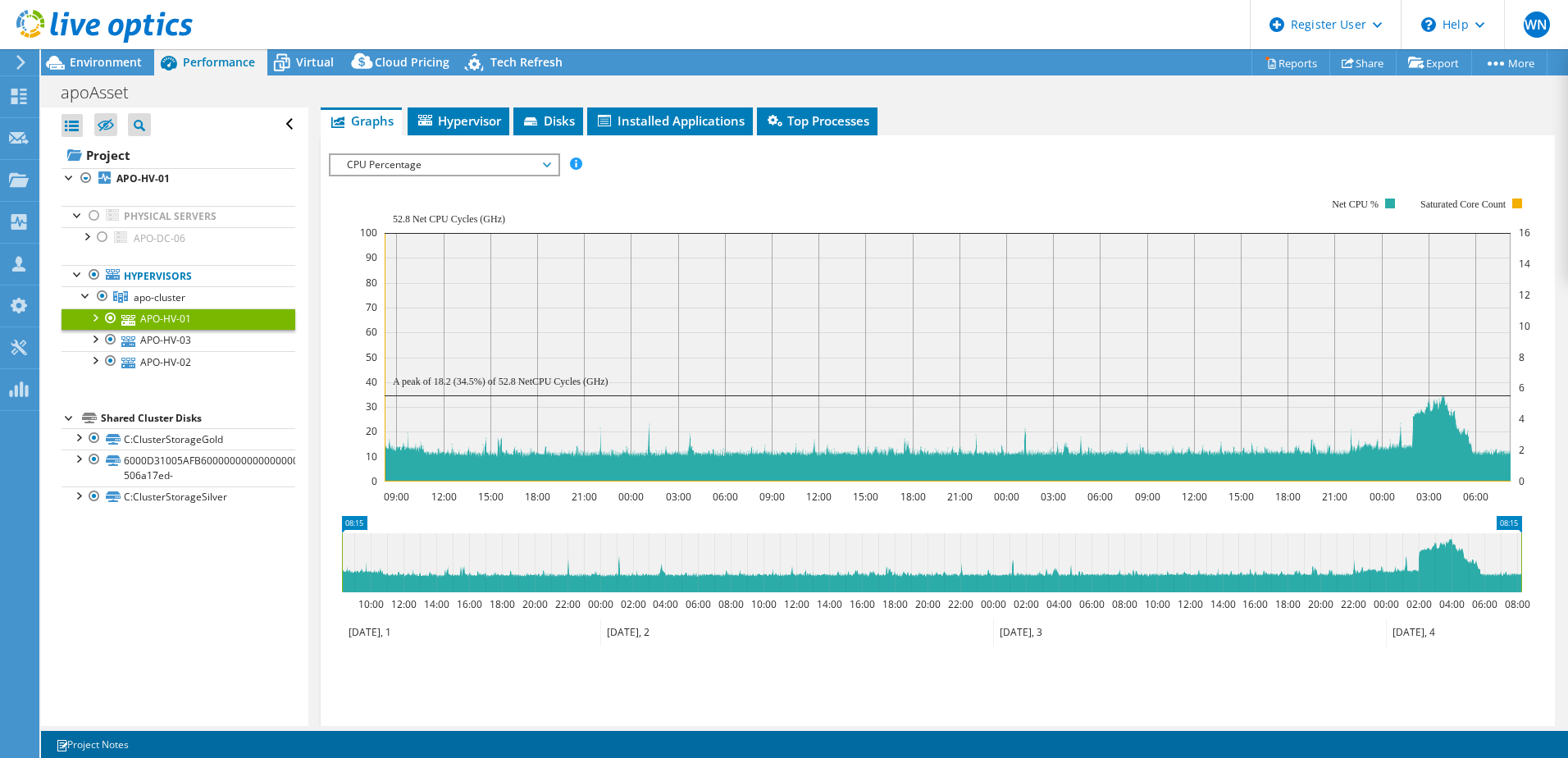
scroll to position [258, 0]
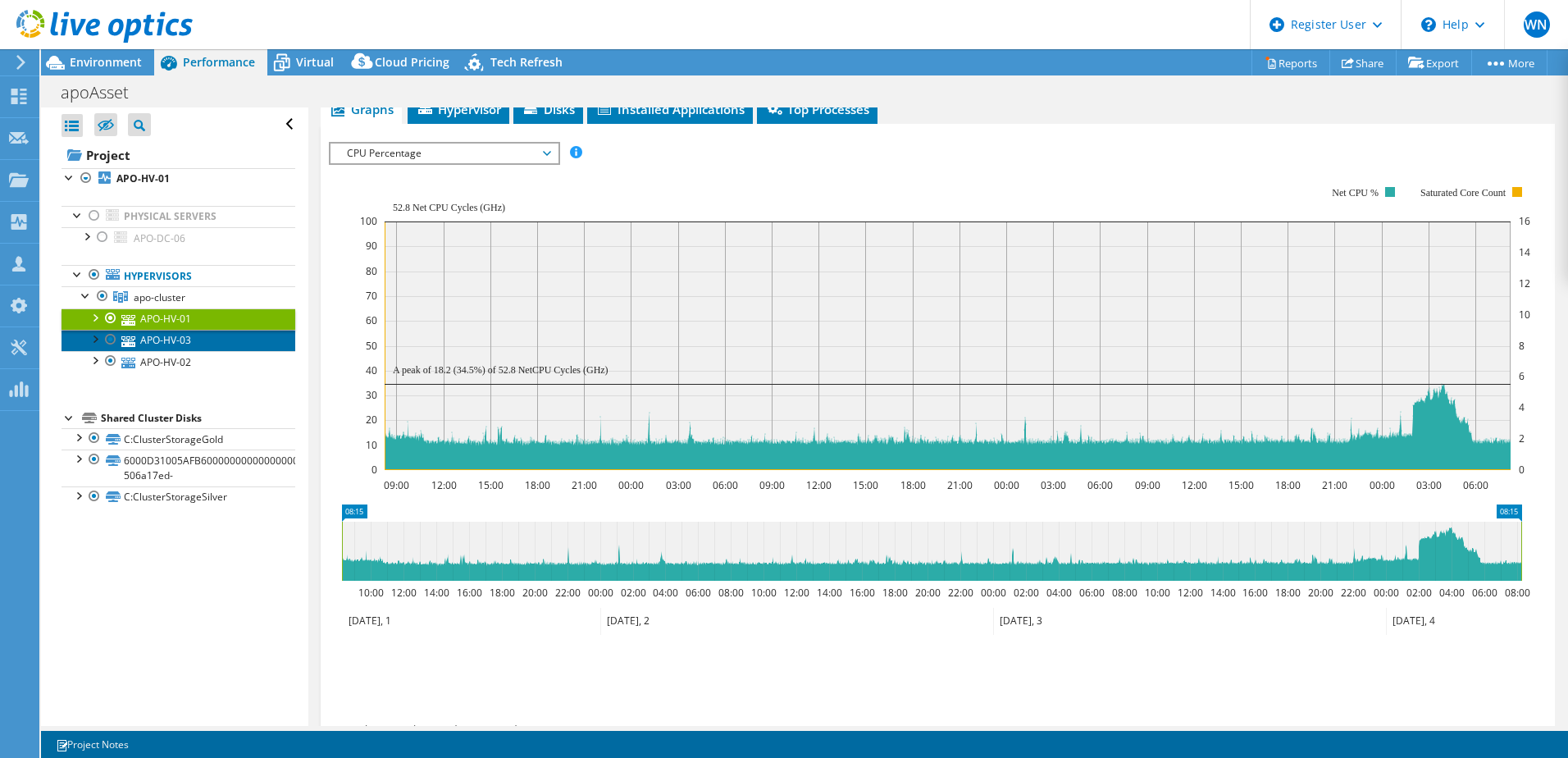
click at [179, 342] on link "APO-HV-03" at bounding box center [178, 341] width 234 height 22
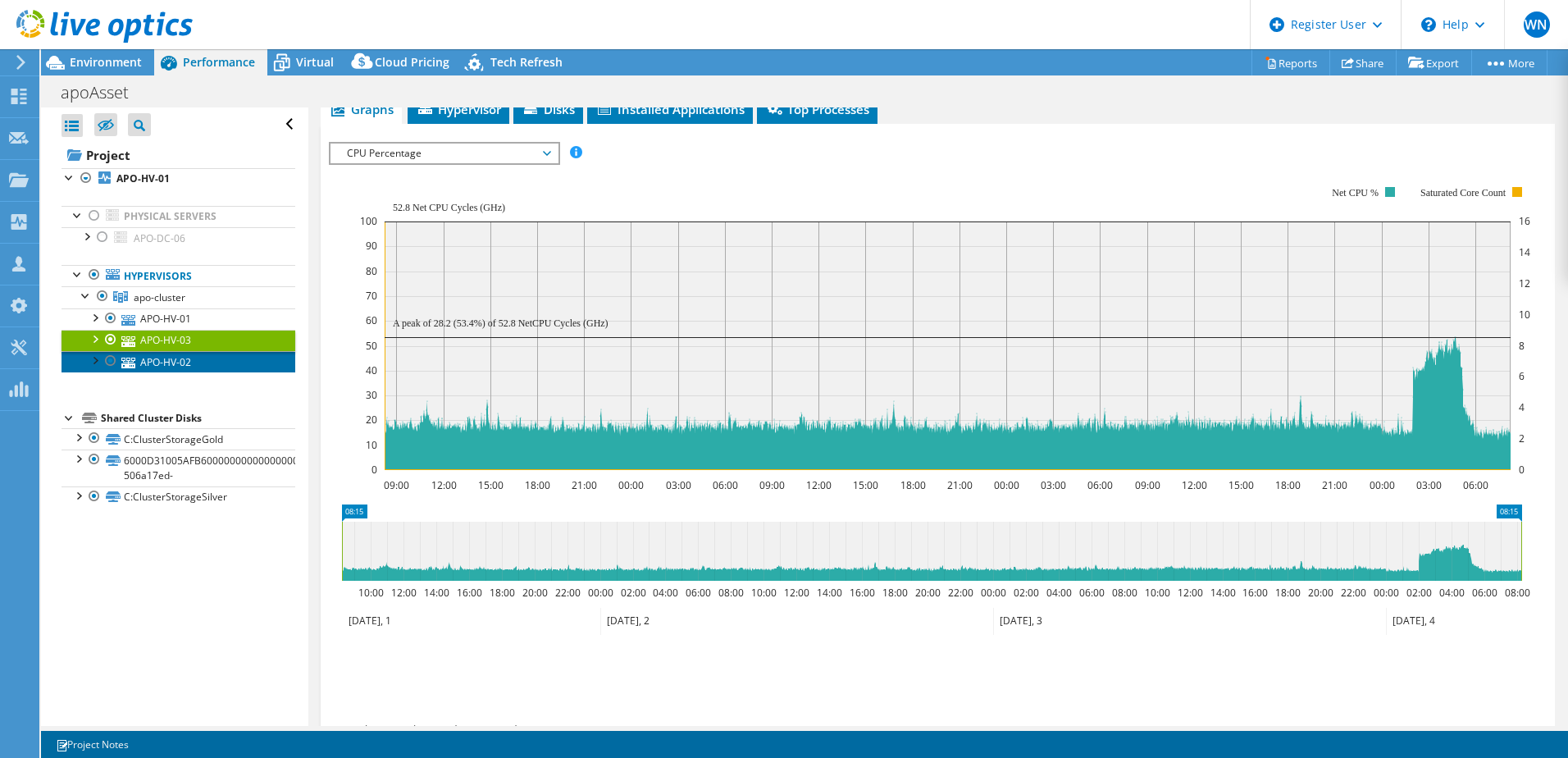
click at [168, 366] on link "APO-HV-02" at bounding box center [178, 361] width 234 height 22
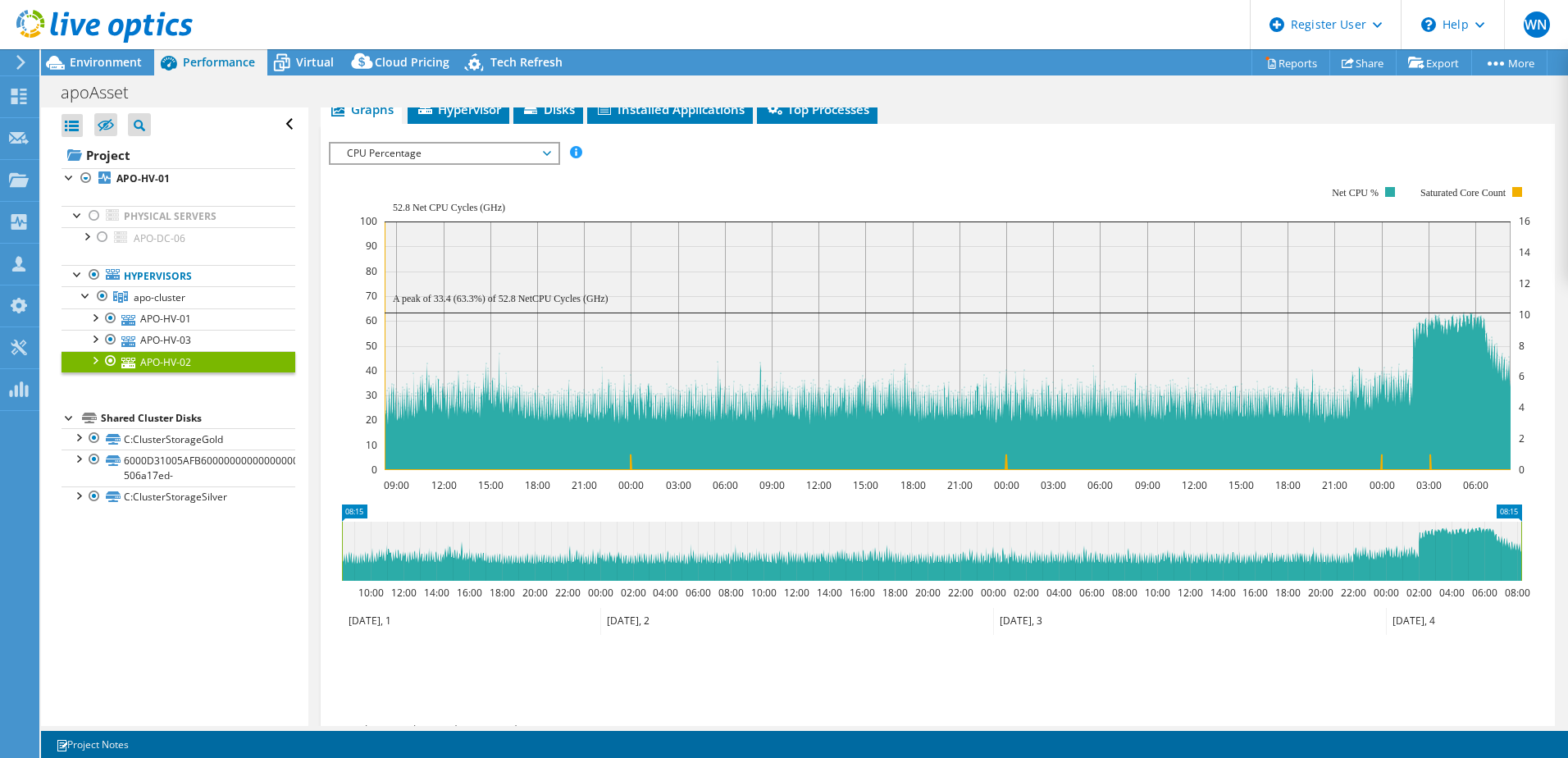
click at [546, 153] on span "CPU Percentage" at bounding box center [444, 154] width 211 height 20
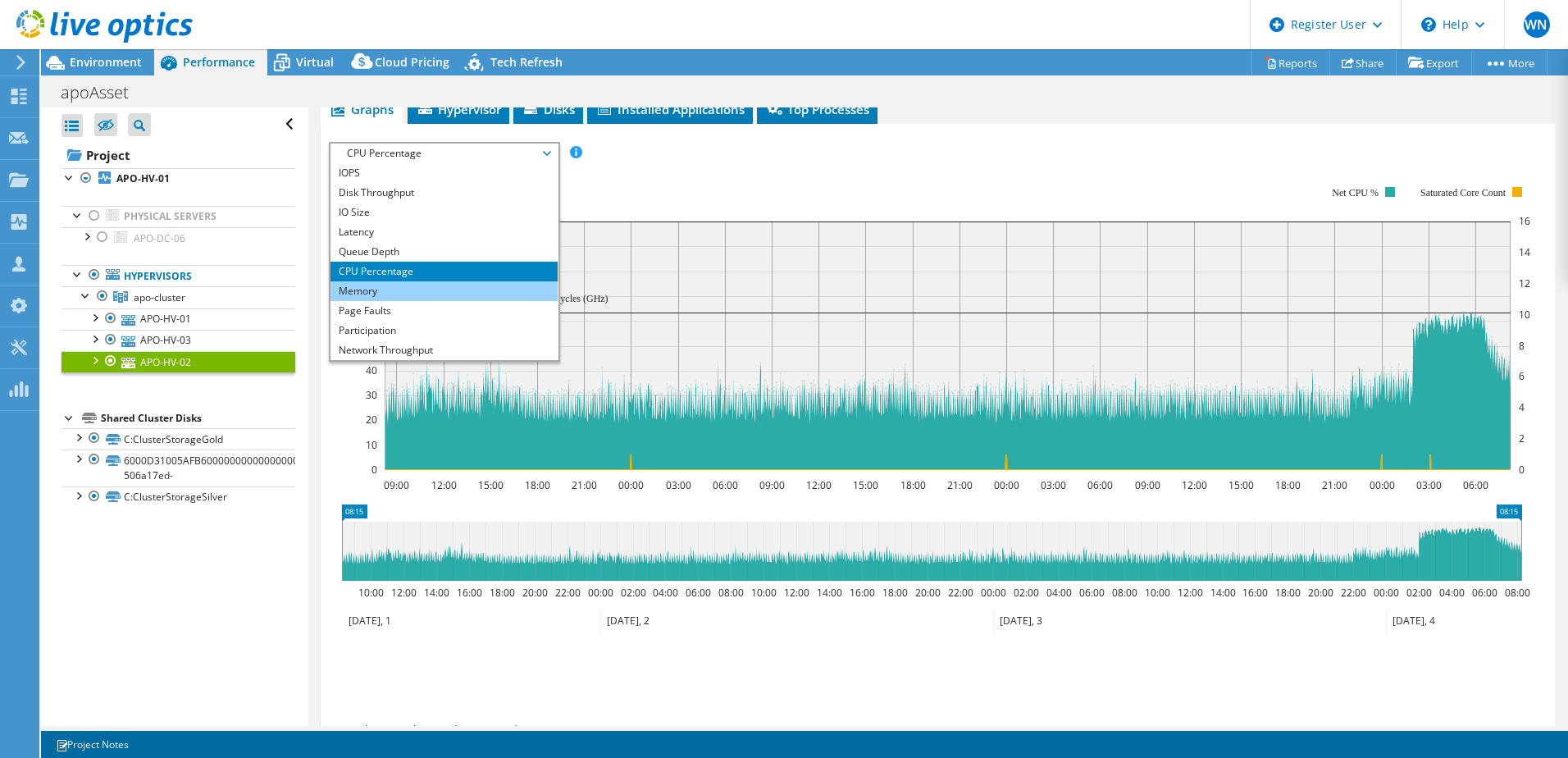
click at [436, 295] on li "Memory" at bounding box center [445, 291] width 227 height 20
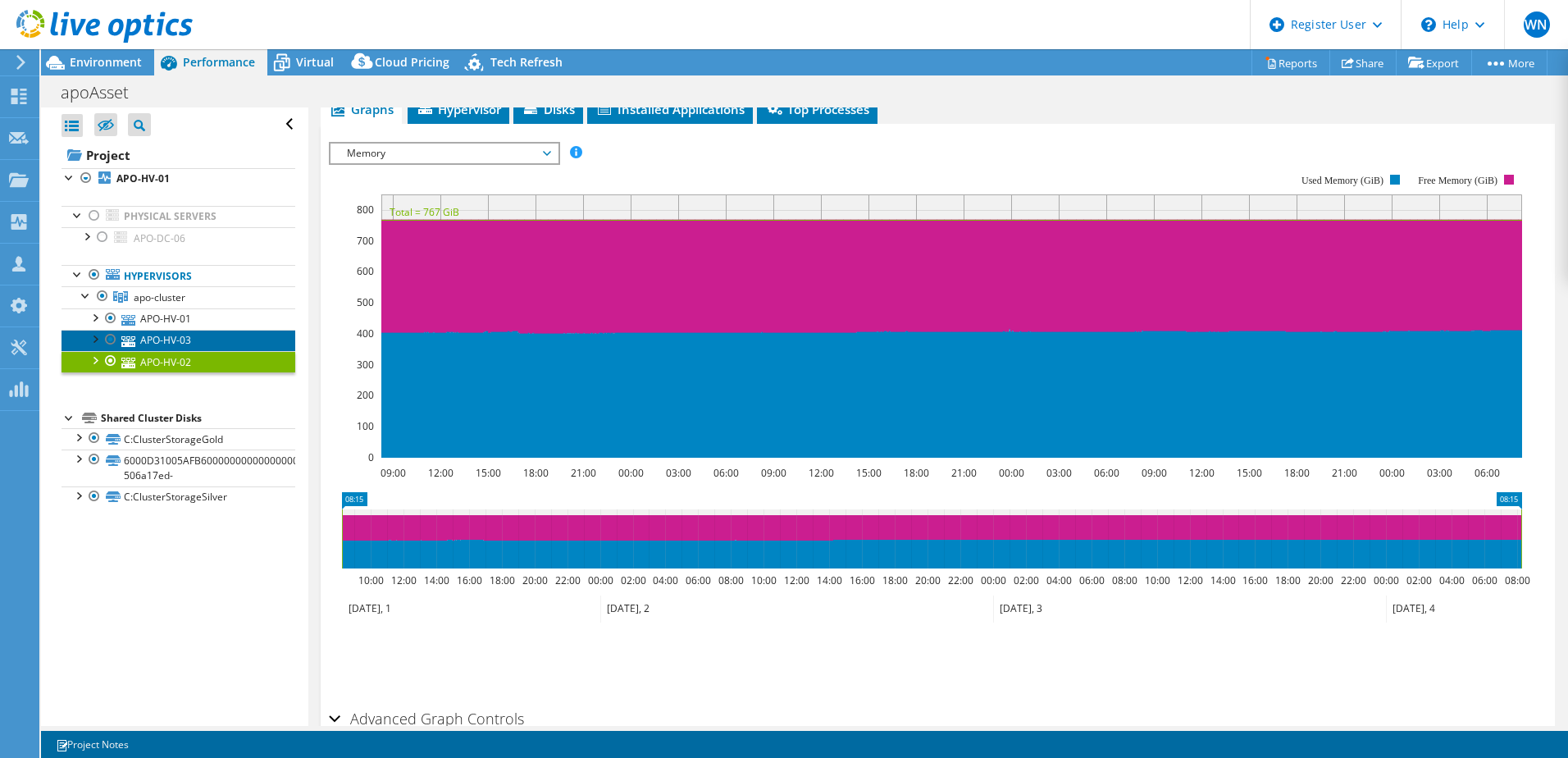
click at [179, 333] on link "APO-HV-03" at bounding box center [178, 341] width 234 height 22
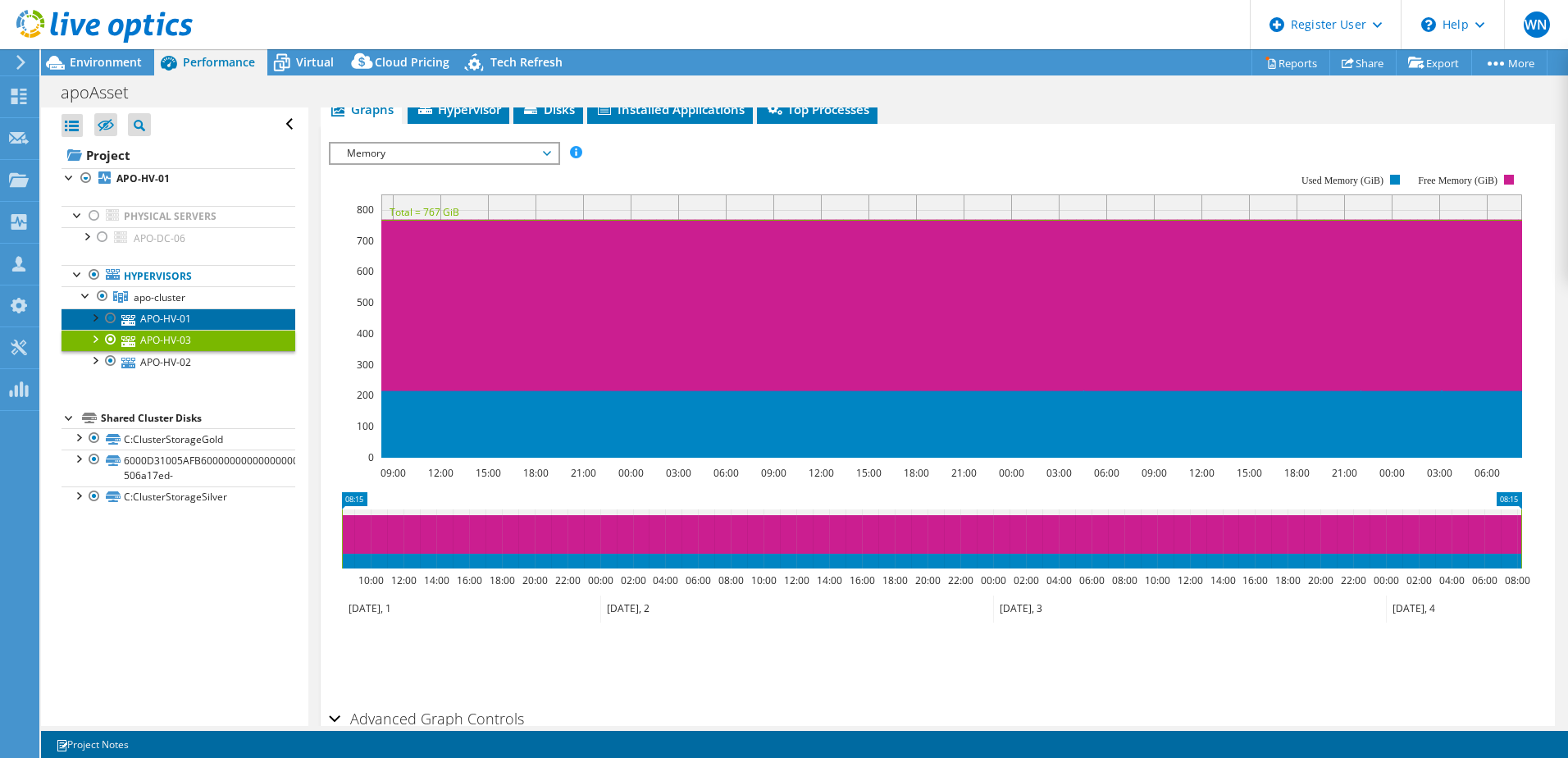
click at [179, 316] on link "APO-HV-01" at bounding box center [178, 319] width 234 height 22
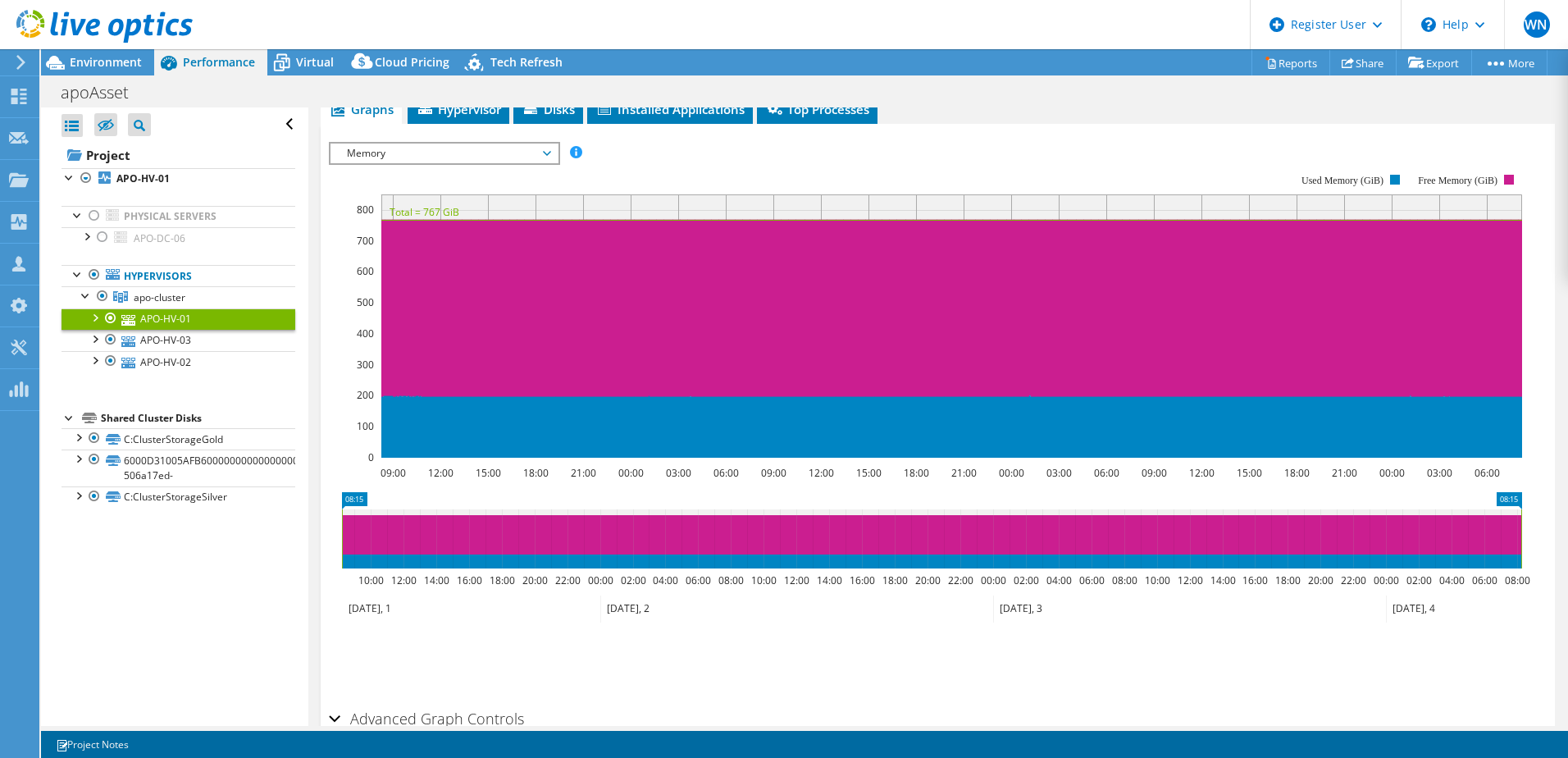
click at [551, 154] on icon at bounding box center [546, 153] width 8 height 5
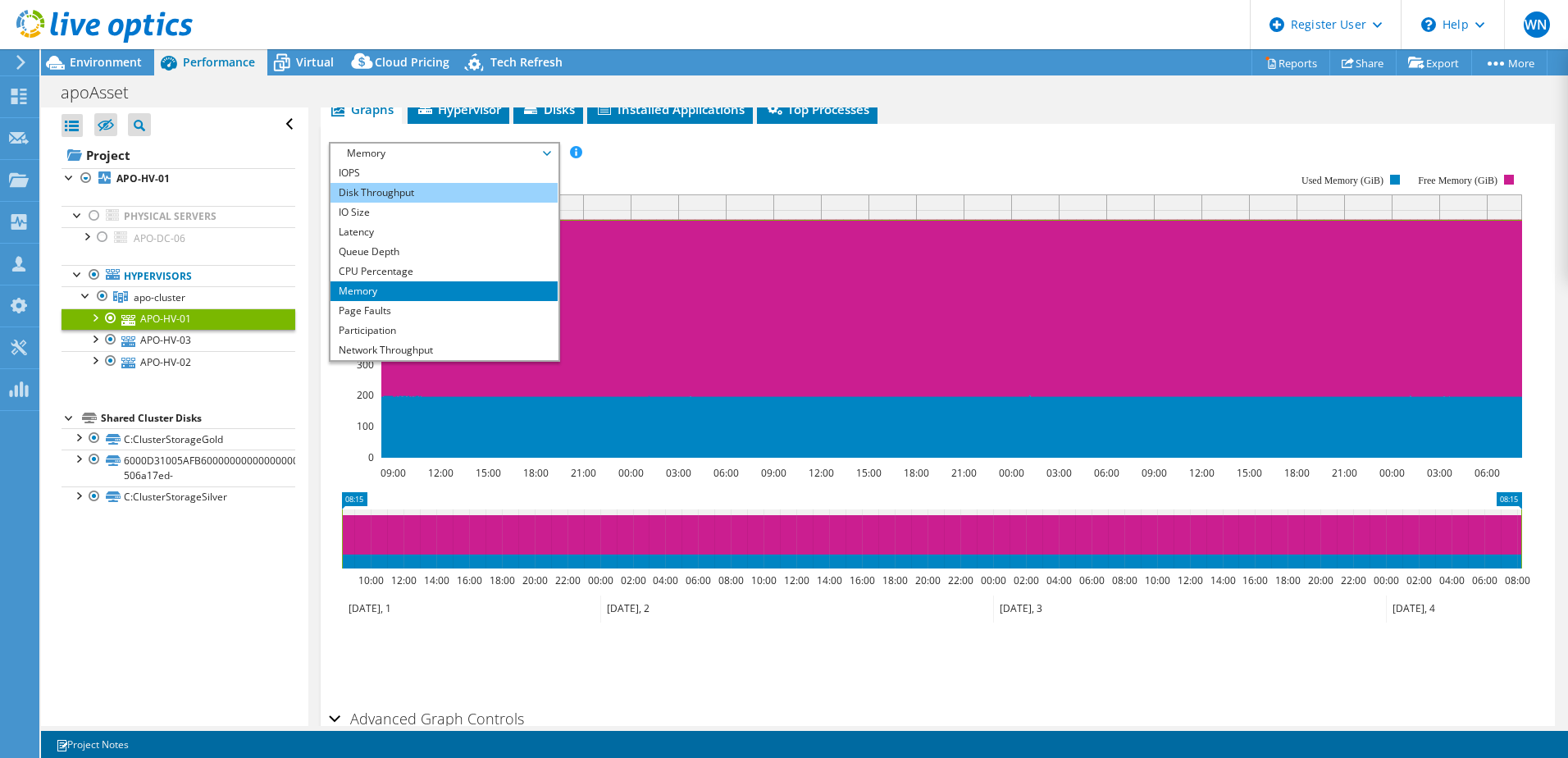
click at [442, 193] on li "Disk Throughput" at bounding box center [445, 193] width 227 height 20
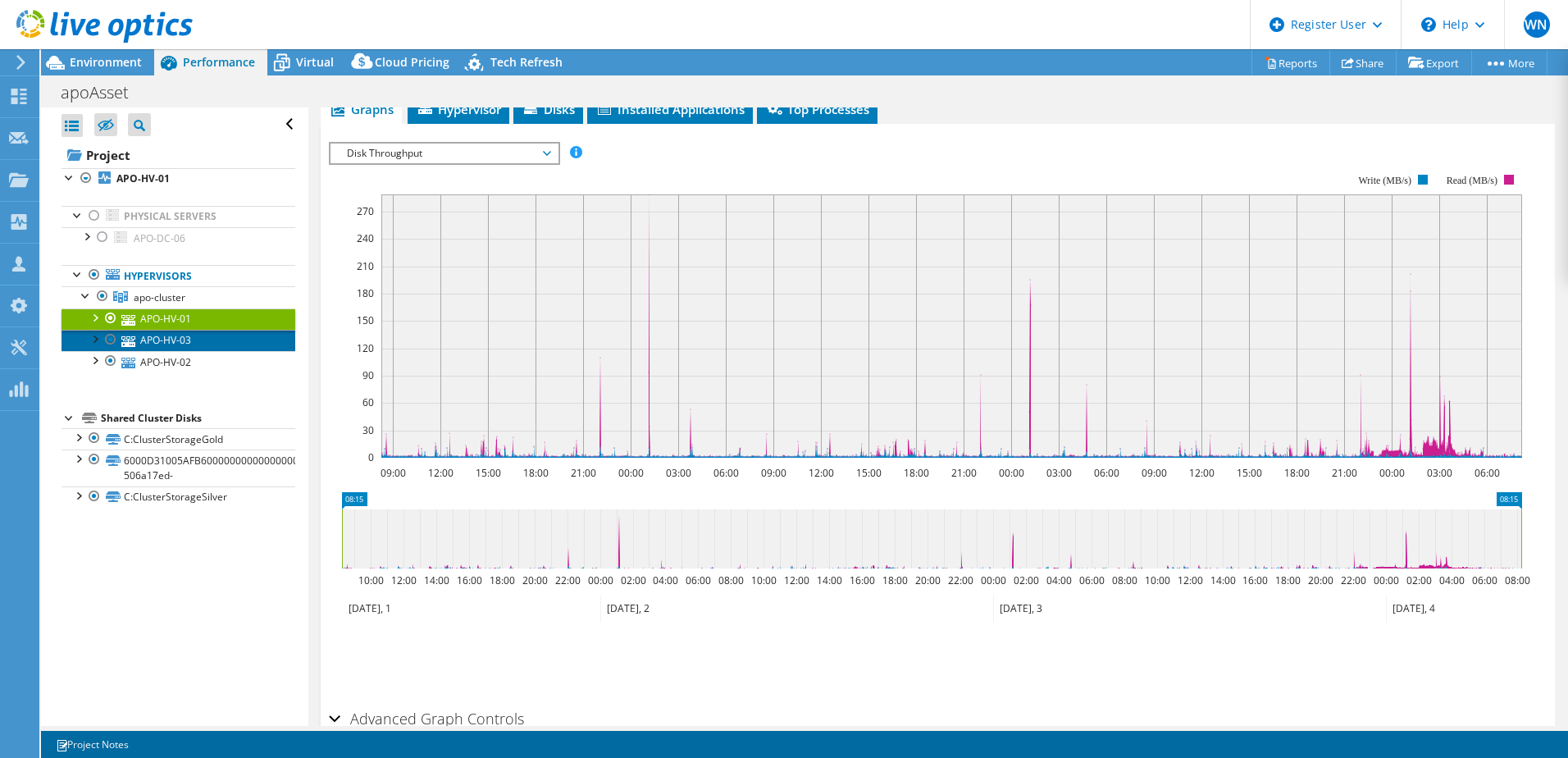
click at [184, 344] on link "APO-HV-03" at bounding box center [178, 341] width 234 height 22
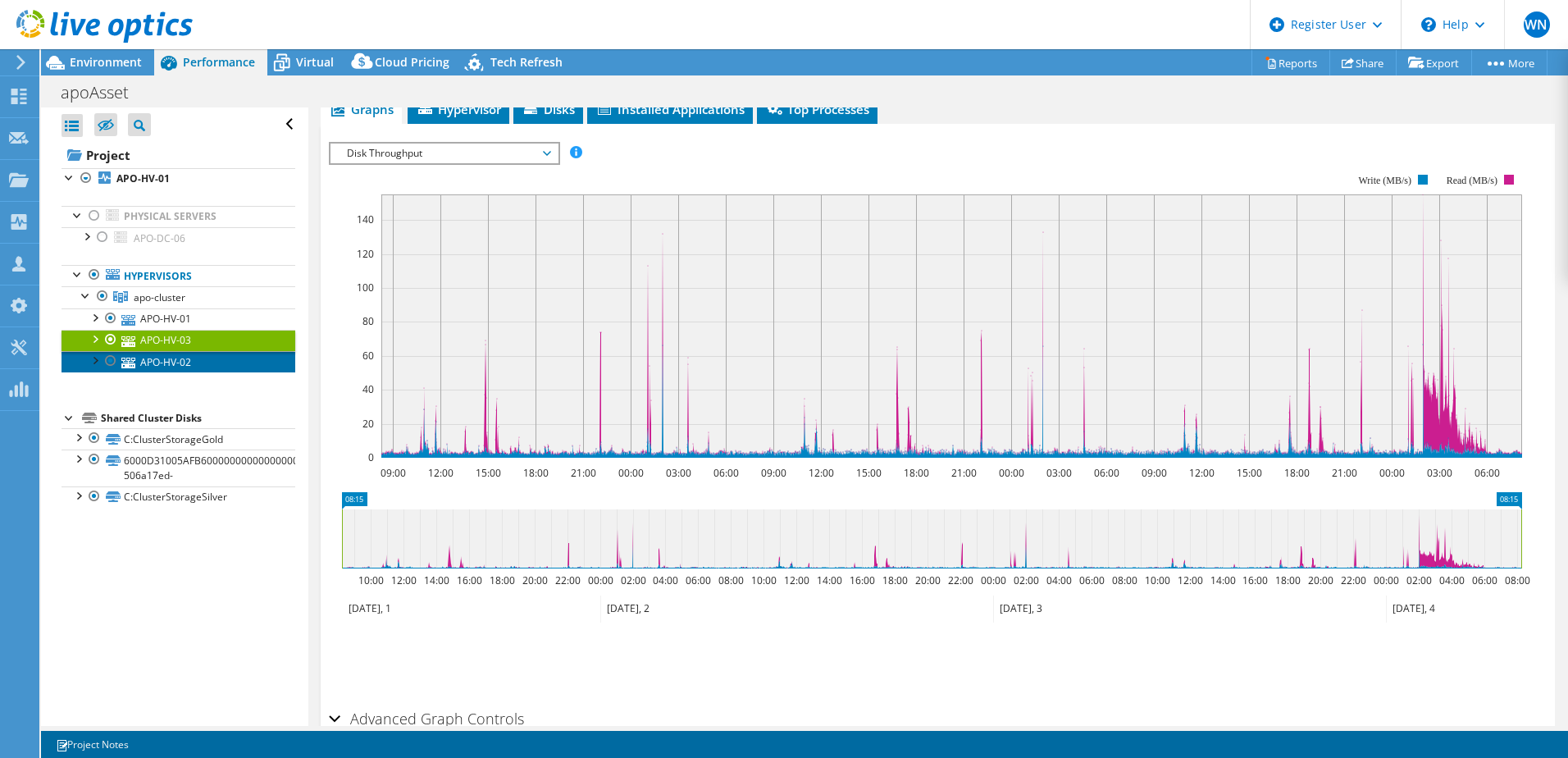
click at [178, 364] on link "APO-HV-02" at bounding box center [178, 361] width 234 height 22
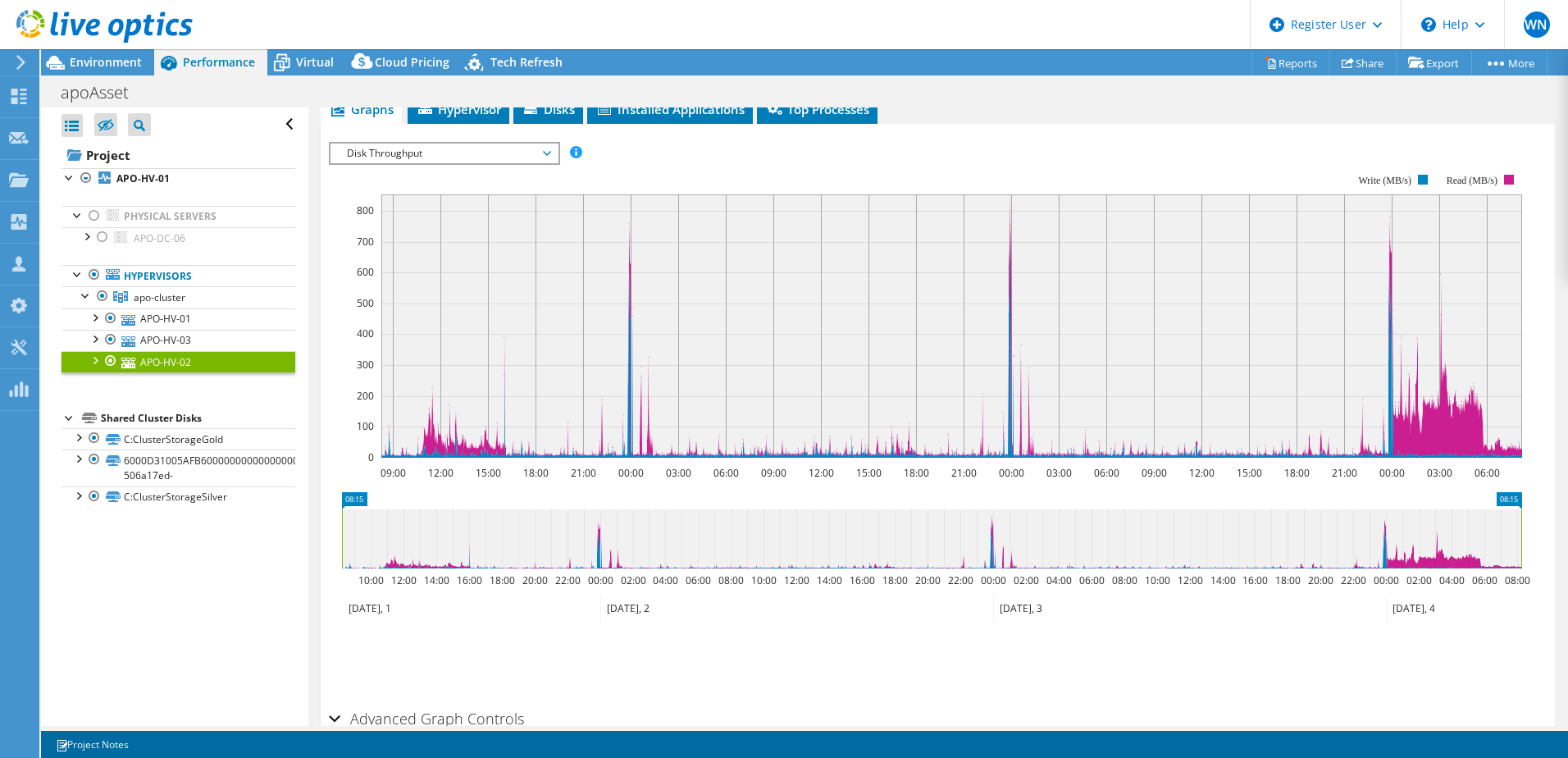
click at [545, 154] on span "Disk Throughput" at bounding box center [444, 154] width 211 height 20
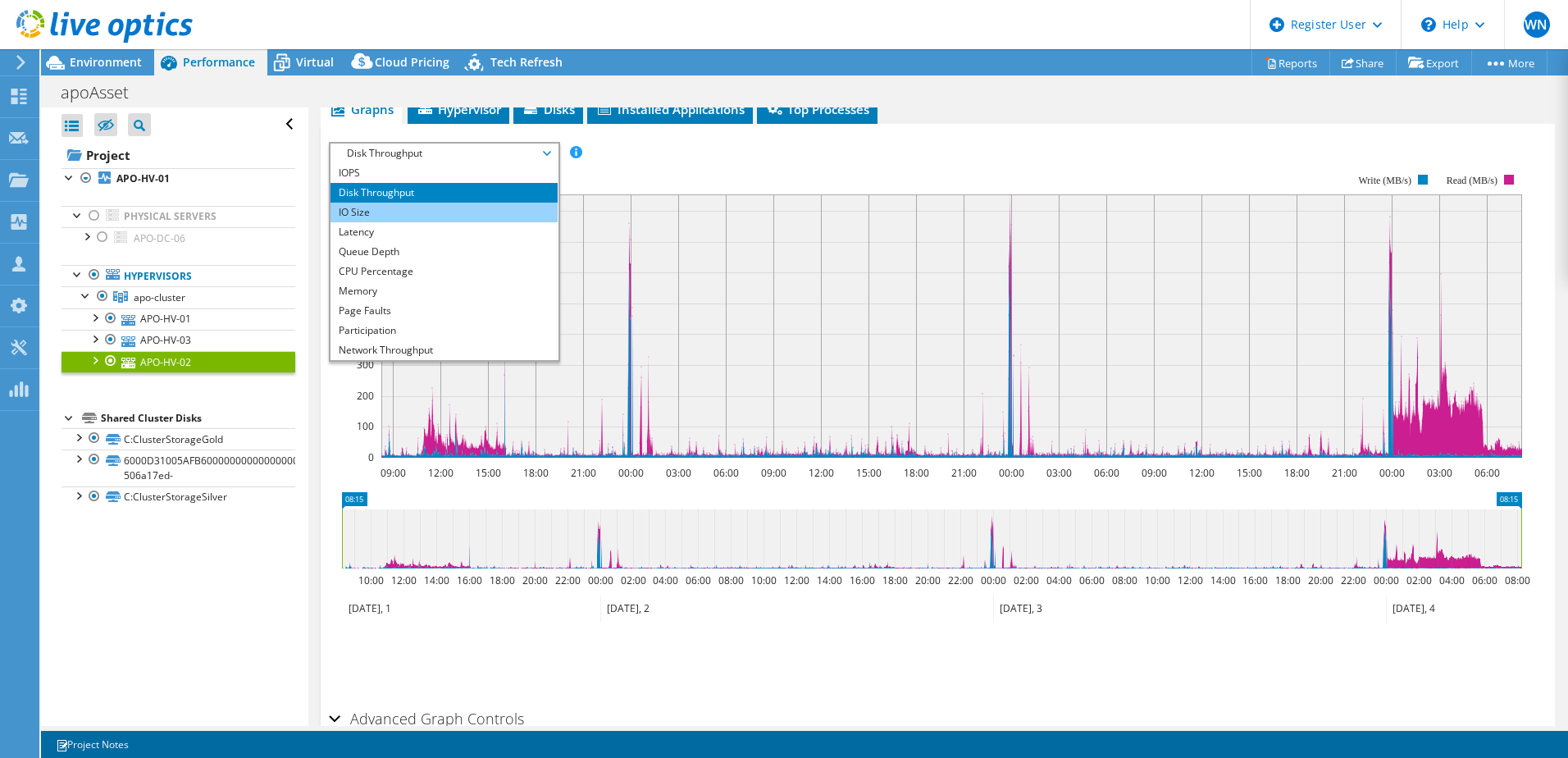
click at [472, 208] on li "IO Size" at bounding box center [445, 213] width 227 height 20
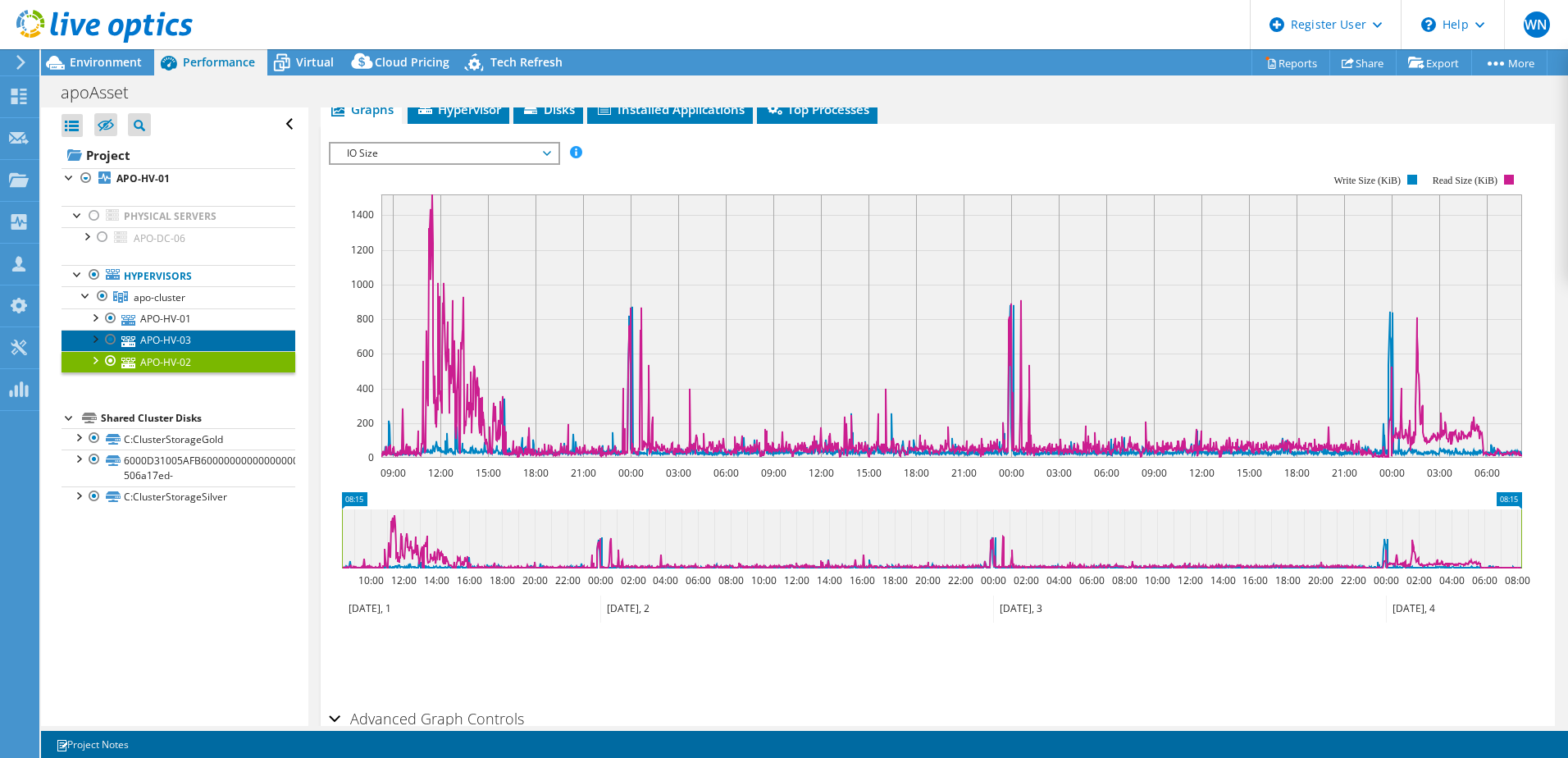
click at [189, 341] on link "APO-HV-03" at bounding box center [178, 341] width 234 height 22
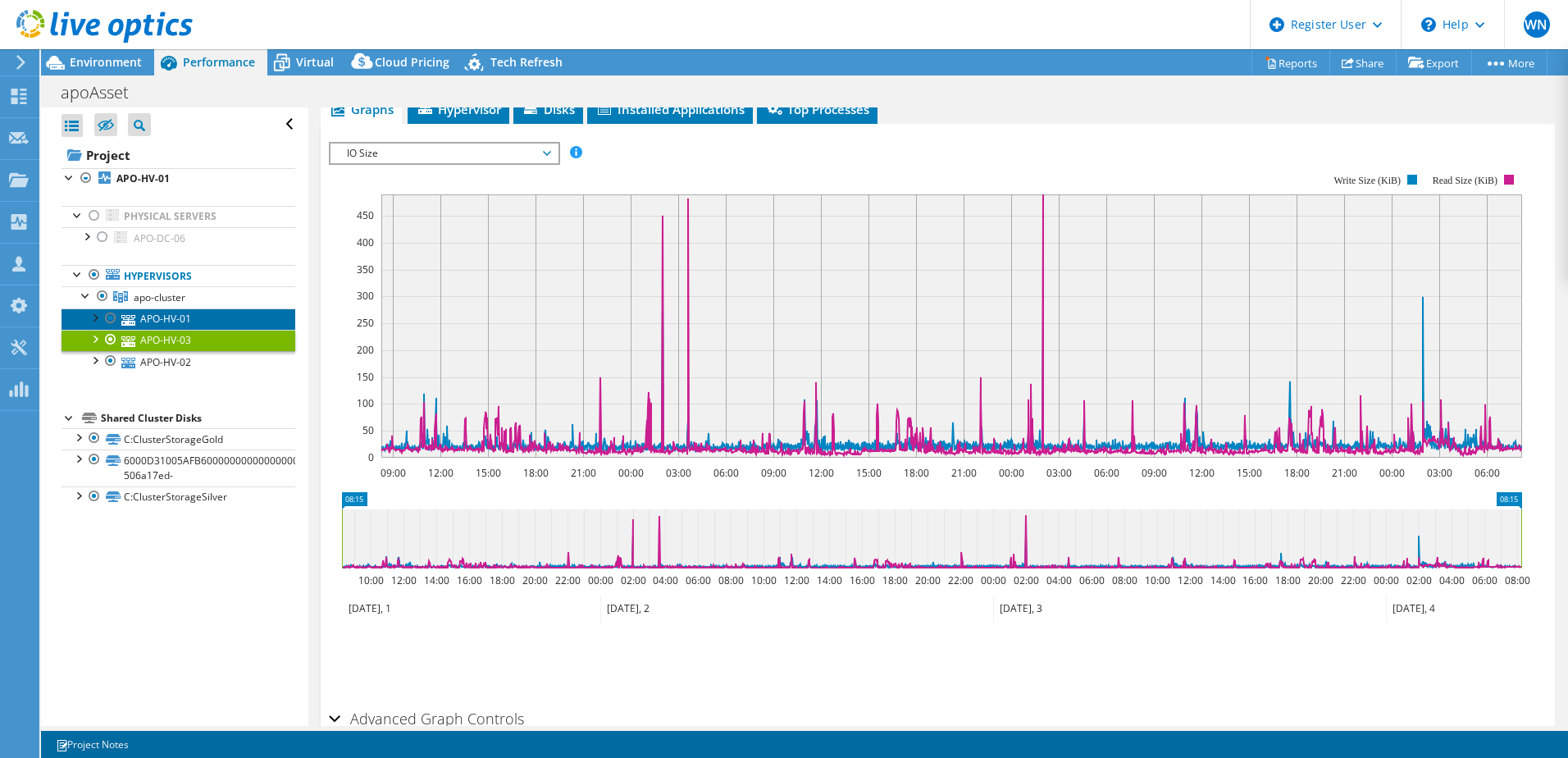
click at [179, 323] on link "APO-HV-01" at bounding box center [178, 319] width 234 height 22
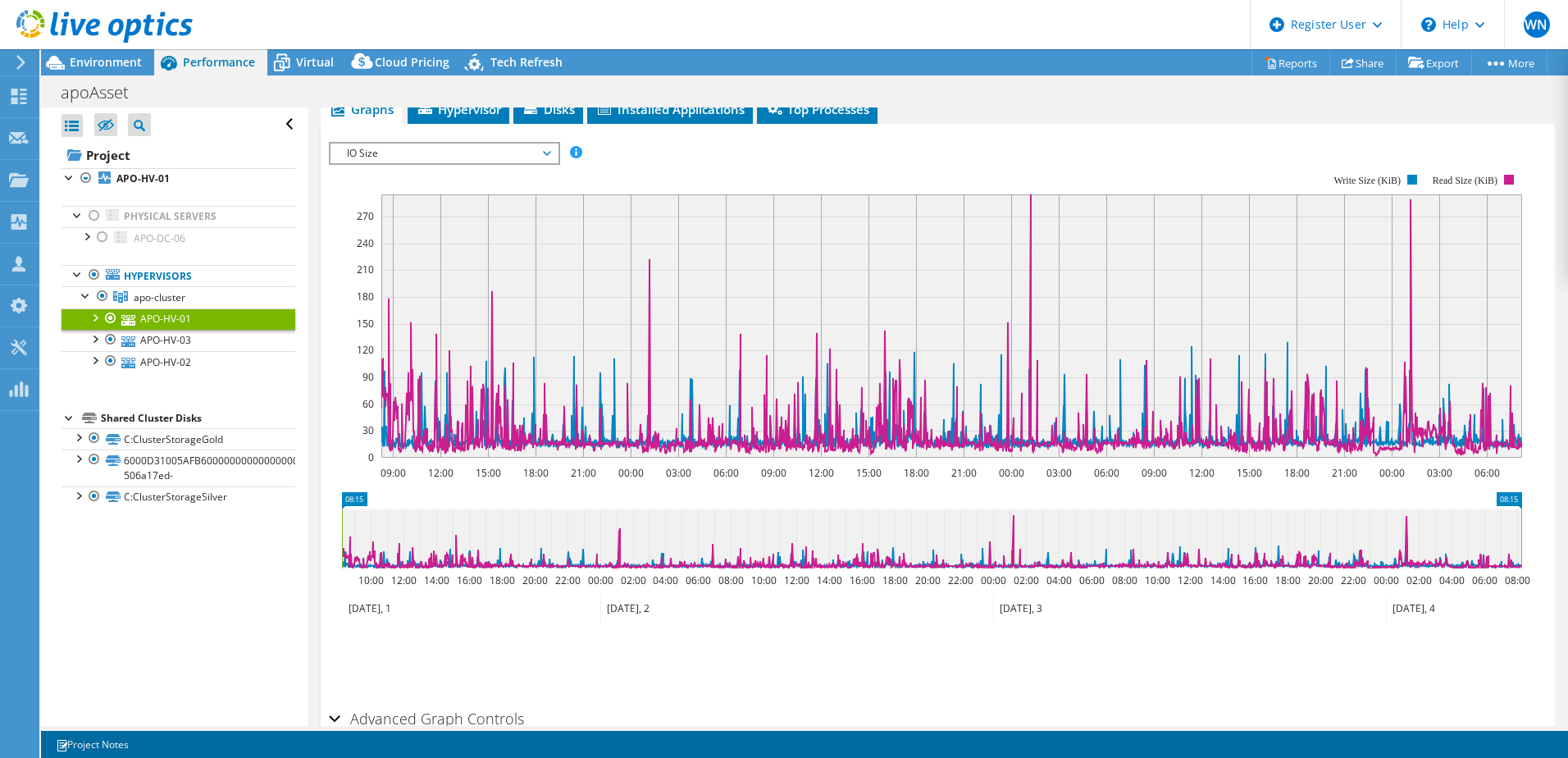
click at [548, 154] on span "IO Size" at bounding box center [444, 154] width 211 height 20
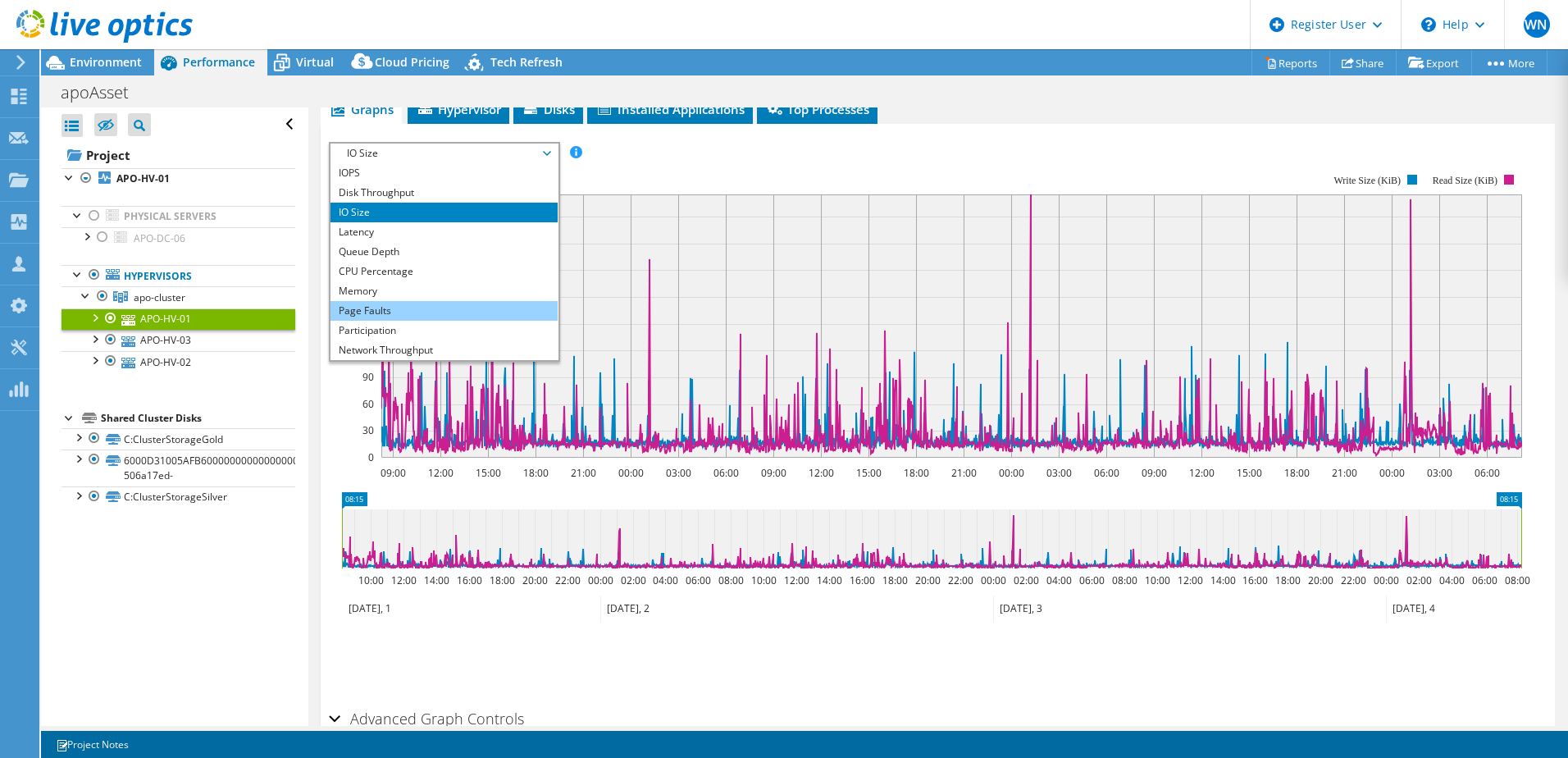
click at [442, 307] on li "Page Faults" at bounding box center [445, 310] width 227 height 20
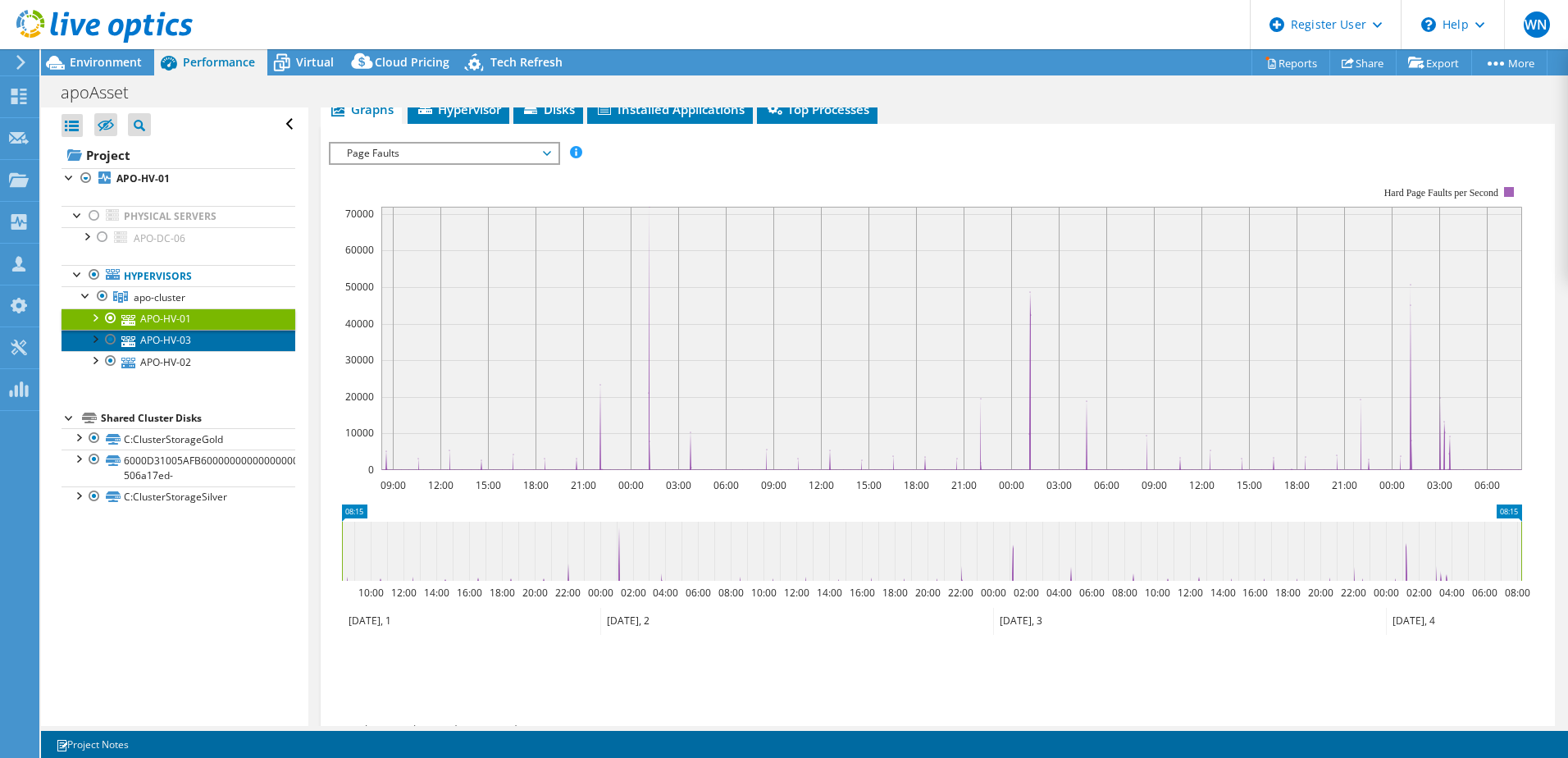
click at [202, 341] on link "APO-HV-03" at bounding box center [178, 341] width 234 height 22
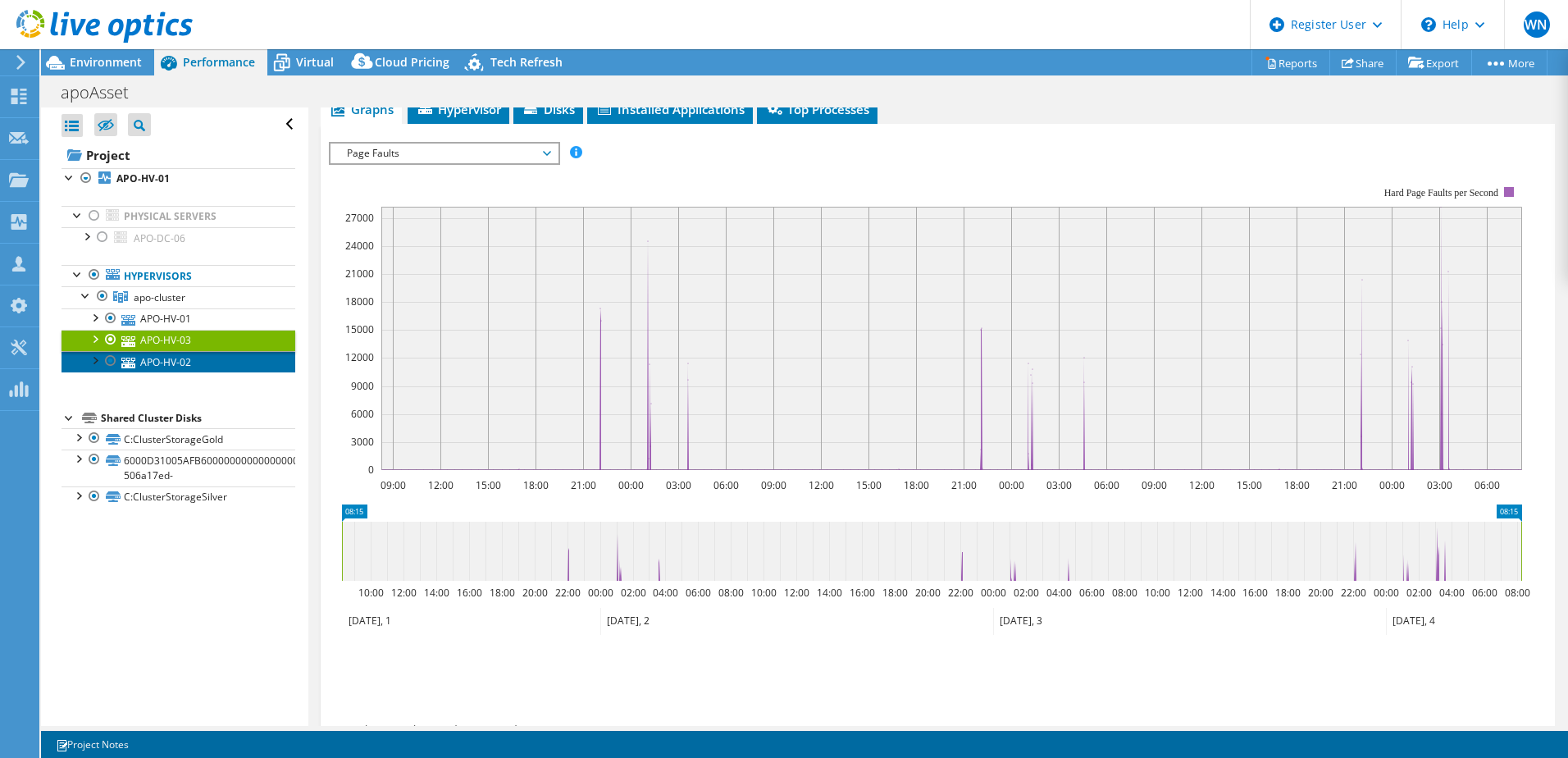
click at [199, 362] on link "APO-HV-02" at bounding box center [178, 361] width 234 height 22
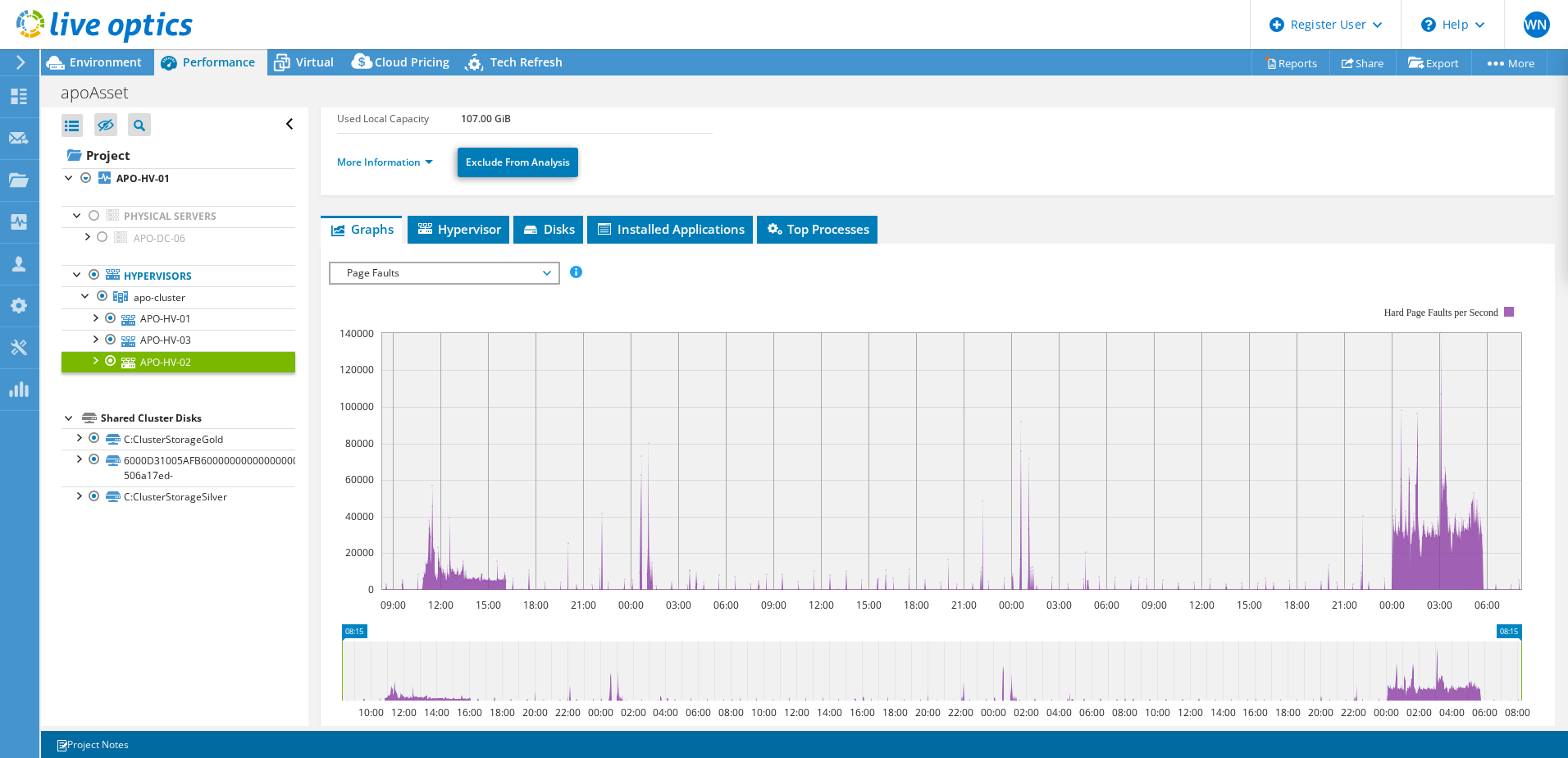
scroll to position [0, 0]
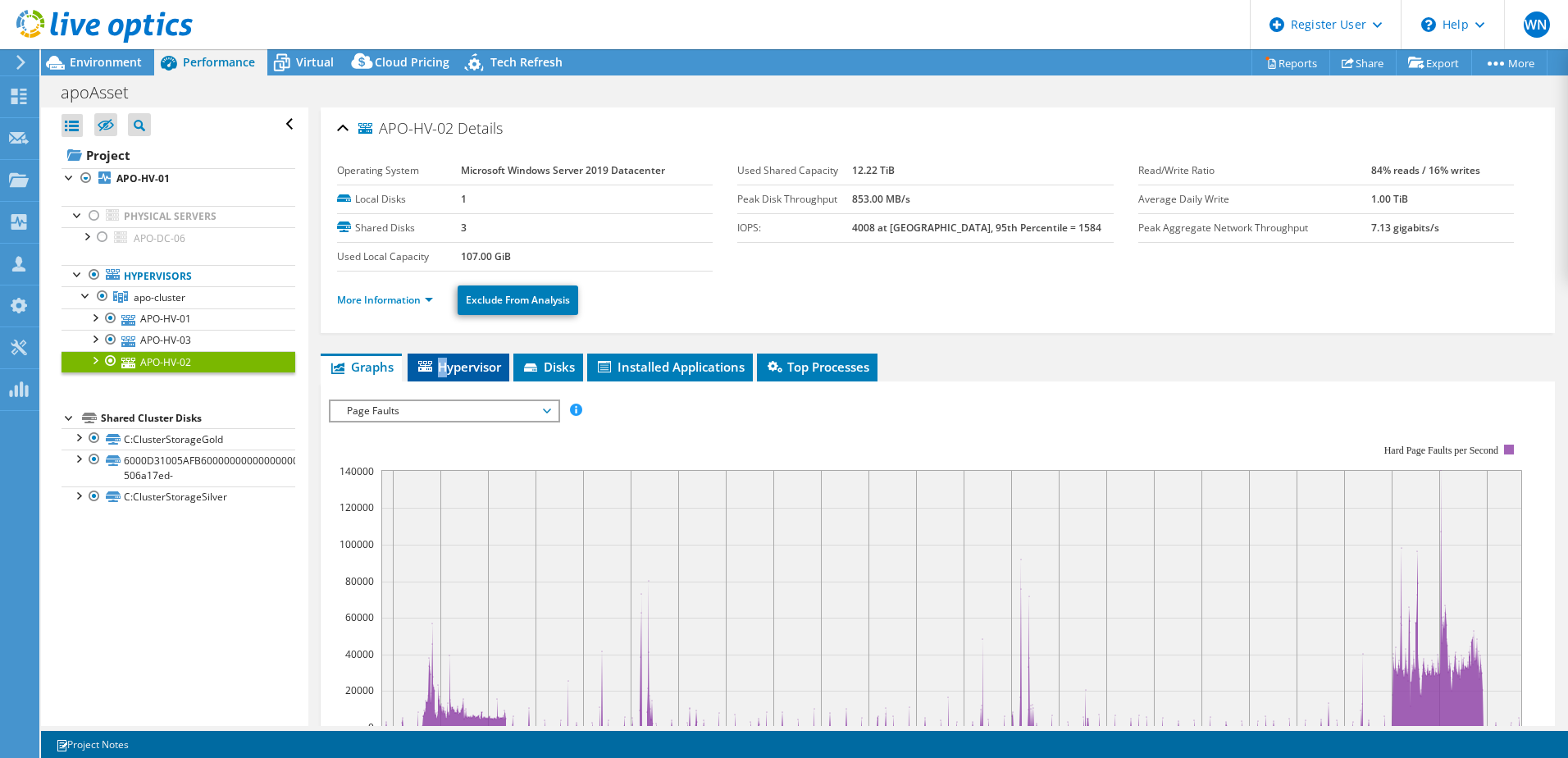
click at [443, 364] on span "Hypervisor" at bounding box center [458, 366] width 85 height 17
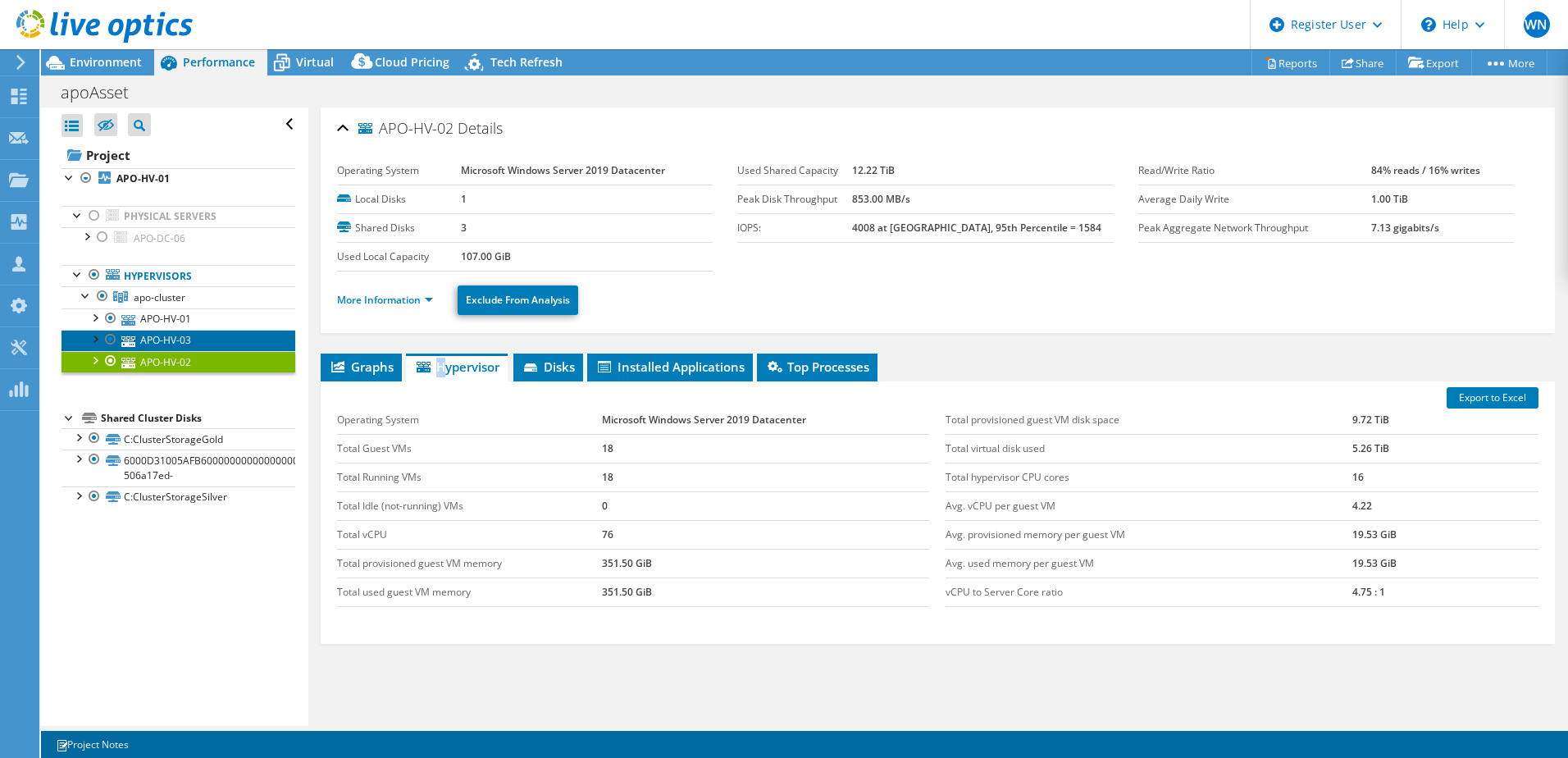
click at [178, 338] on link "APO-HV-03" at bounding box center [178, 341] width 234 height 22
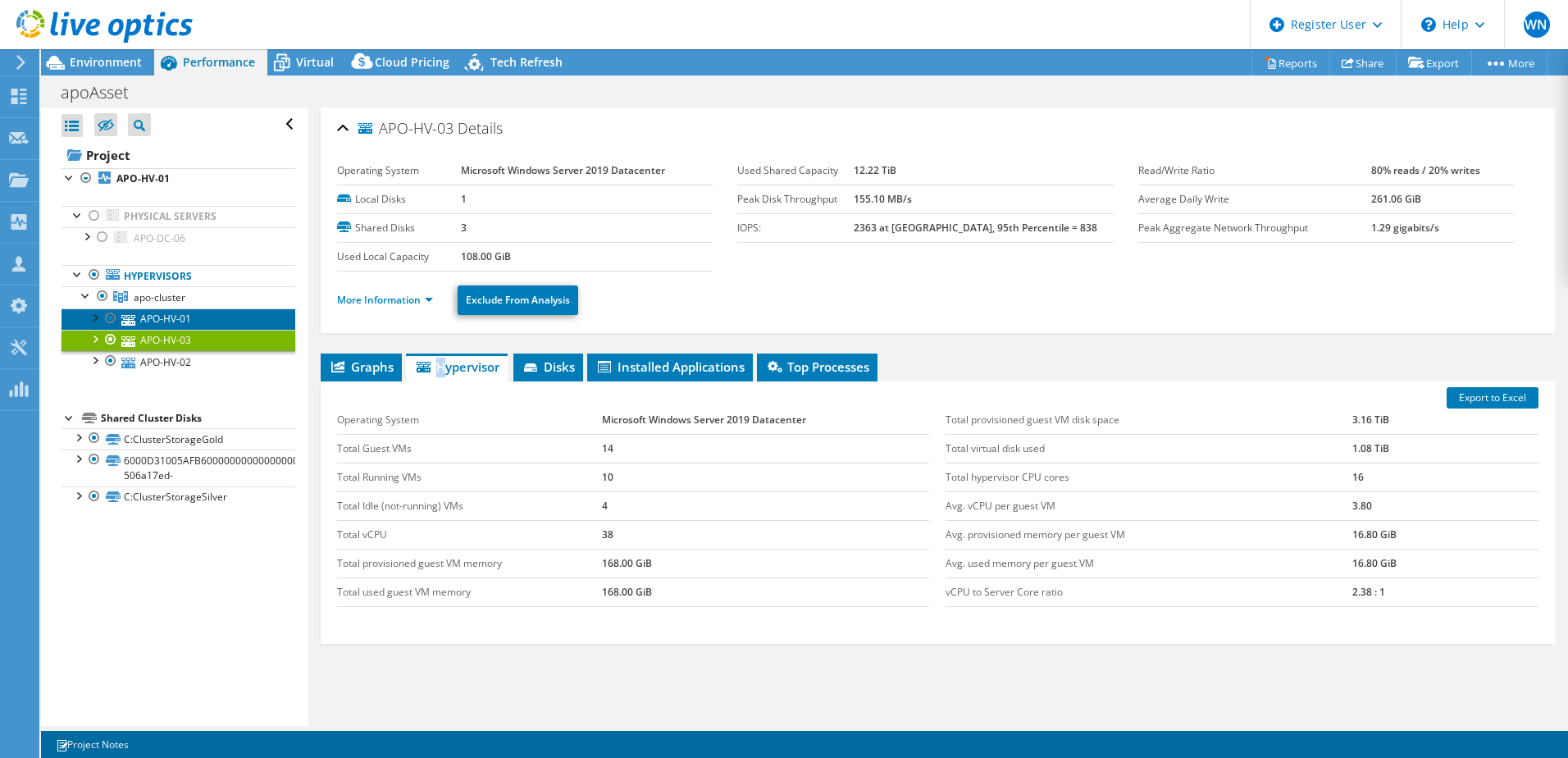
click at [187, 319] on link "APO-HV-01" at bounding box center [178, 319] width 234 height 22
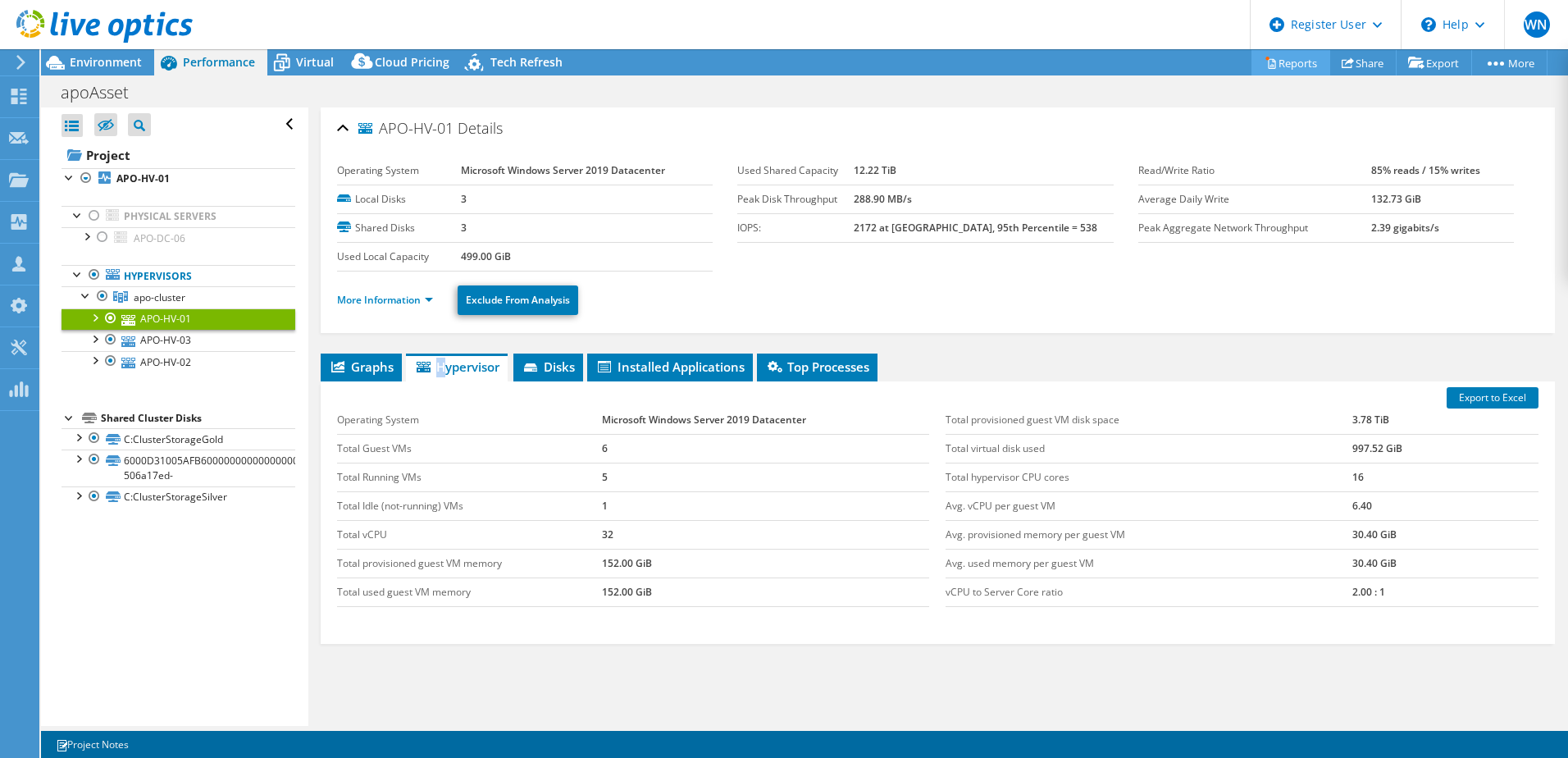
click at [1290, 64] on link "Reports" at bounding box center [1291, 63] width 78 height 25
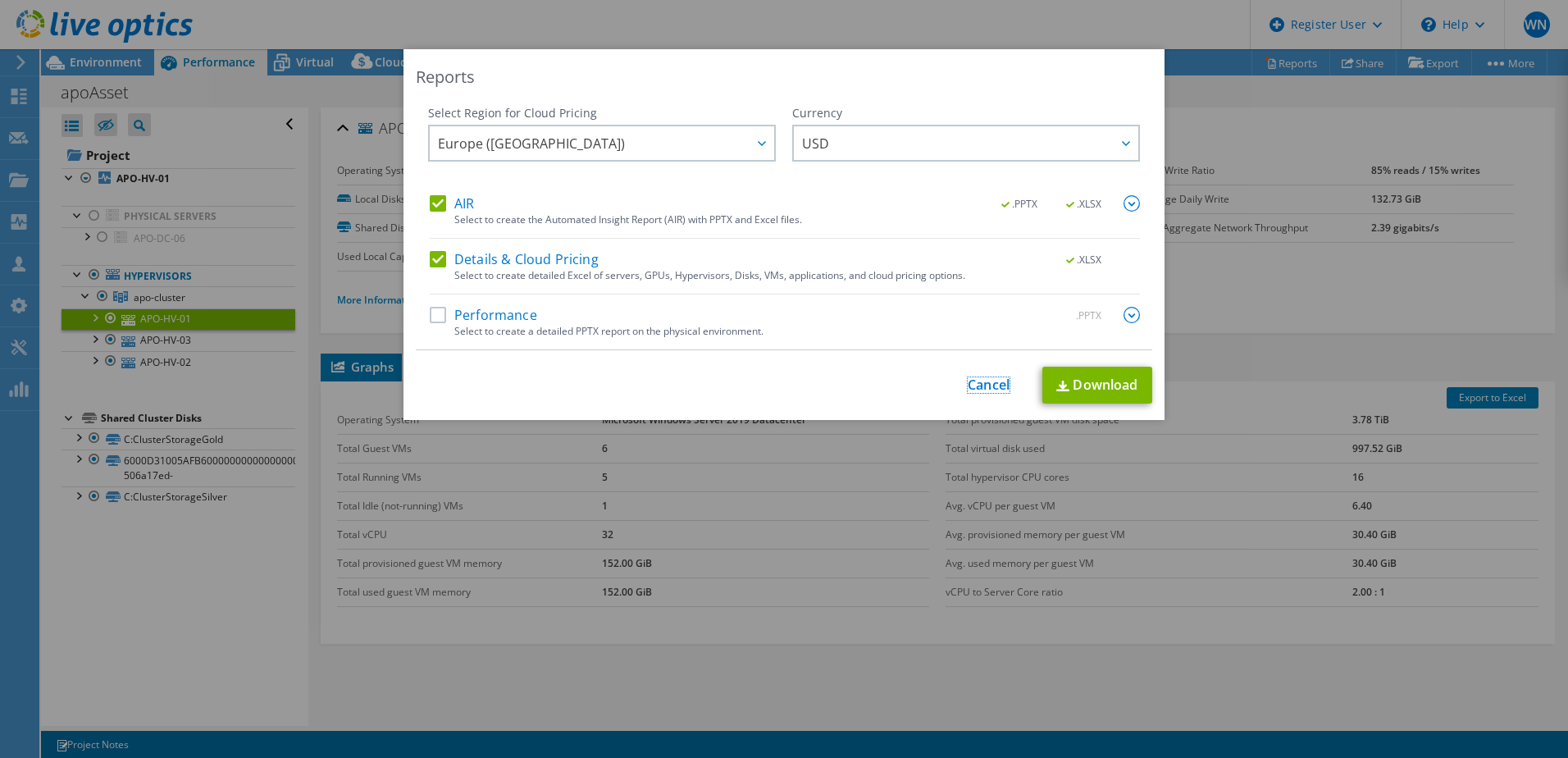
click at [968, 384] on link "Cancel" at bounding box center [988, 385] width 42 height 16
